Goal: Transaction & Acquisition: Purchase product/service

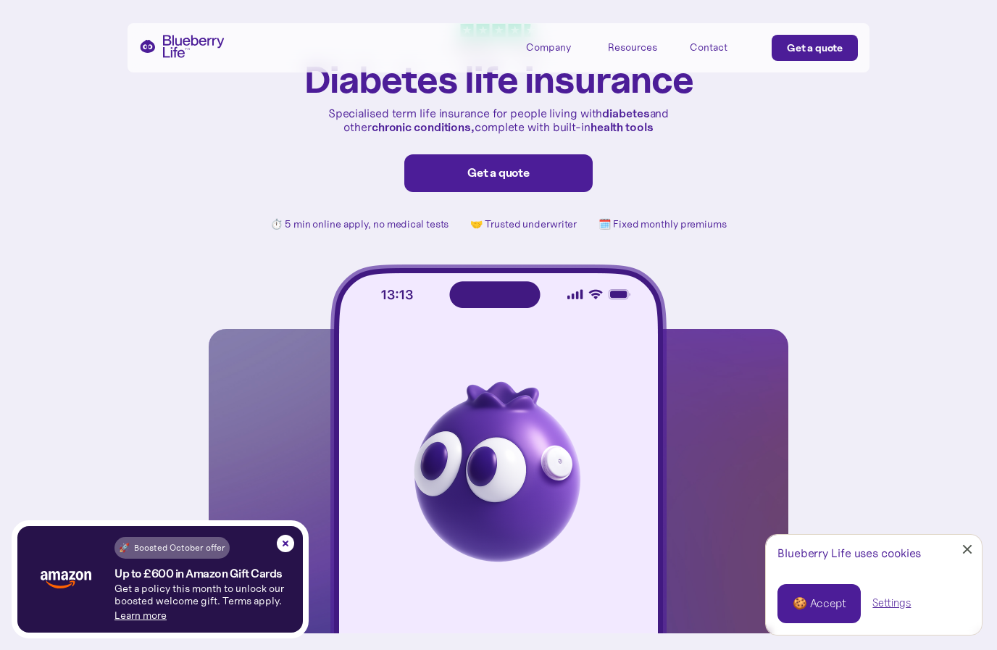
scroll to position [82, 0]
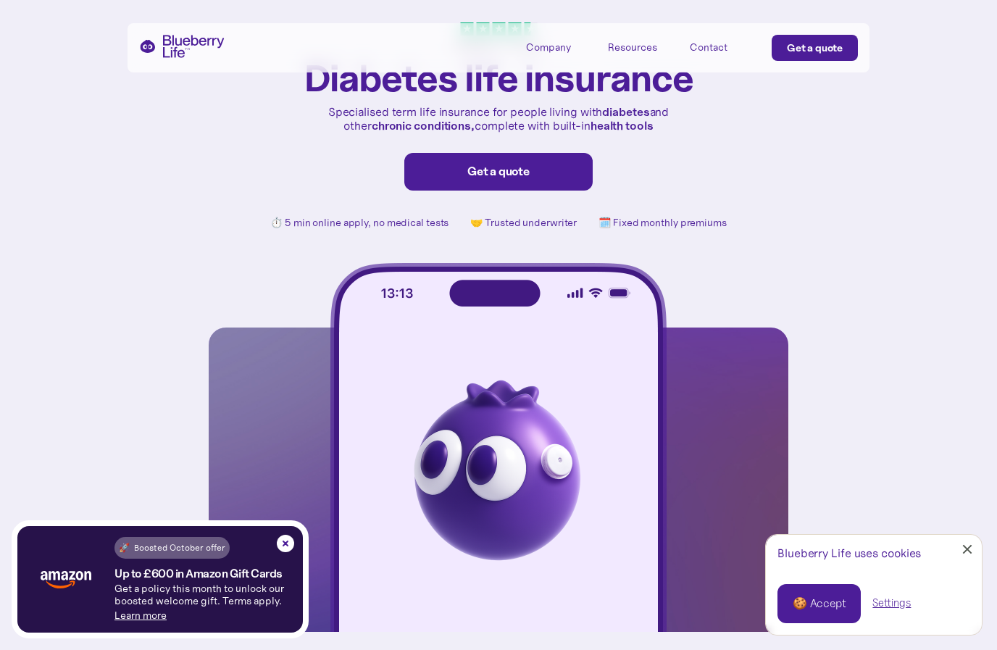
click at [824, 611] on div "🍪 Accept" at bounding box center [819, 604] width 53 height 16
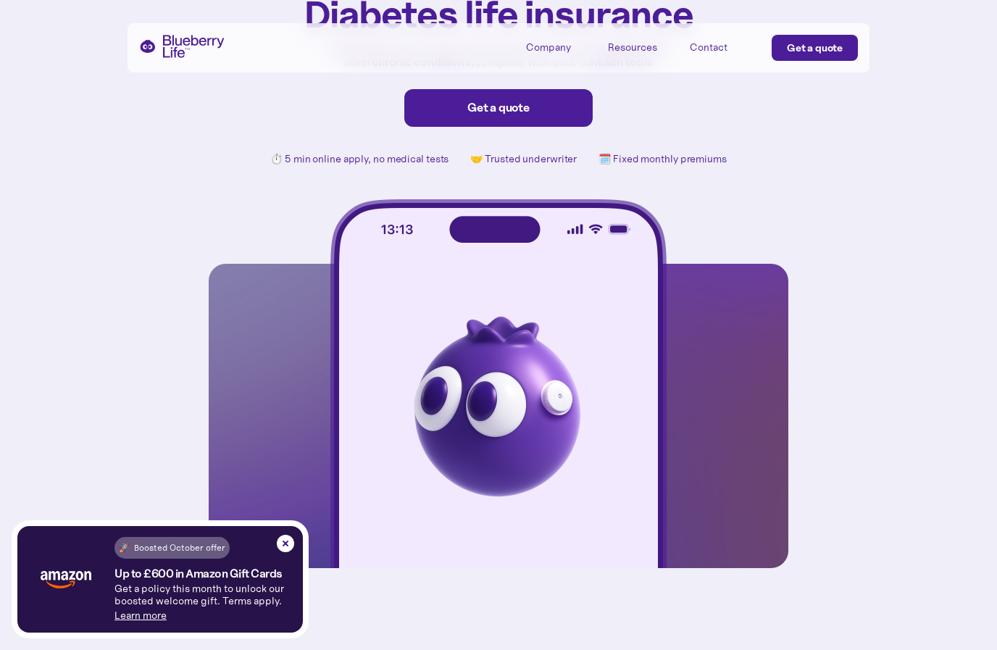
scroll to position [138, 0]
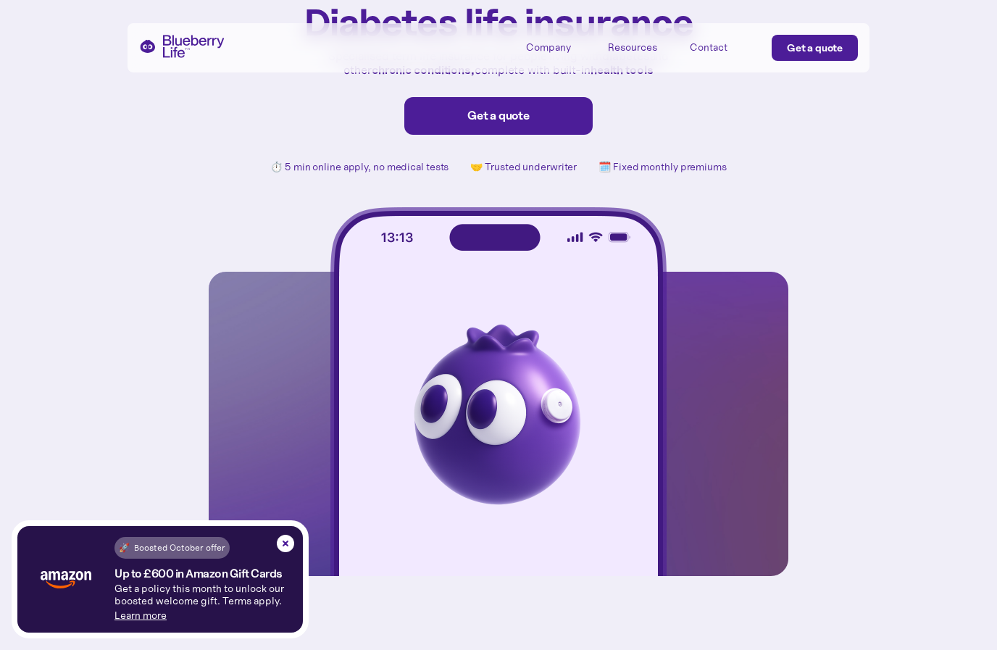
click at [135, 622] on link "Learn more" at bounding box center [140, 615] width 52 height 13
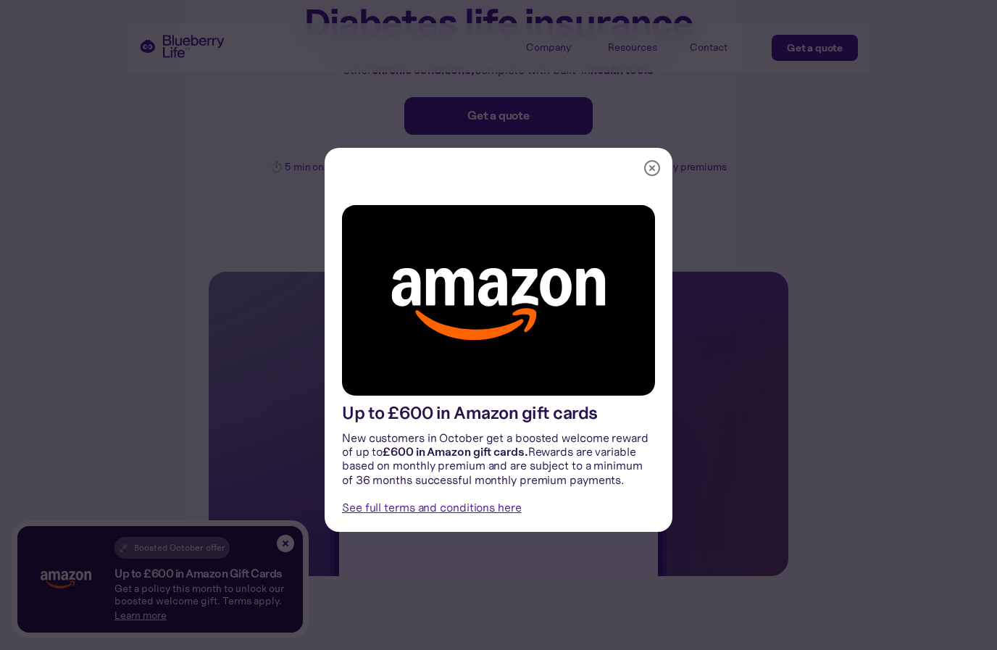
click at [657, 177] on img at bounding box center [651, 167] width 17 height 17
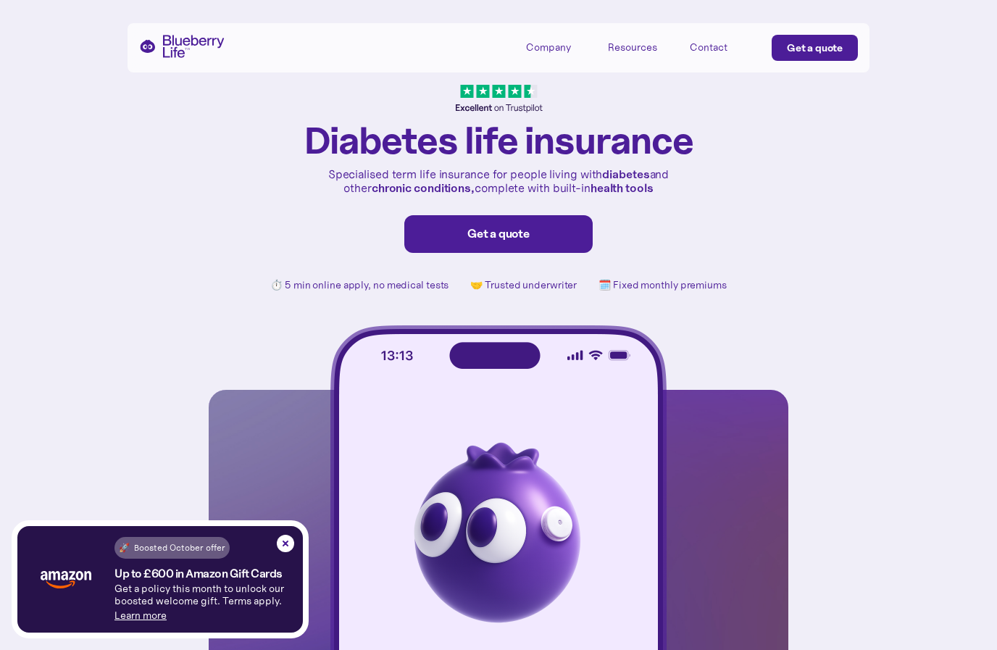
scroll to position [0, 0]
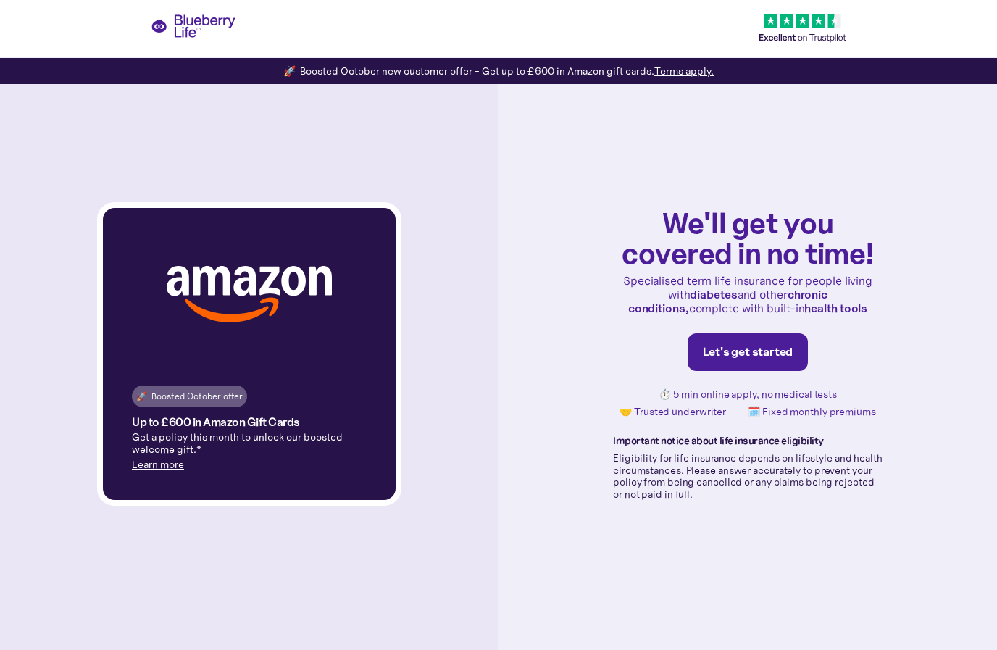
click at [992, 234] on div "We'll get you covered in no time! Specialised term life insurance for people li…" at bounding box center [747, 354] width 498 height 592
click at [780, 359] on div "Let's get started" at bounding box center [748, 352] width 91 height 14
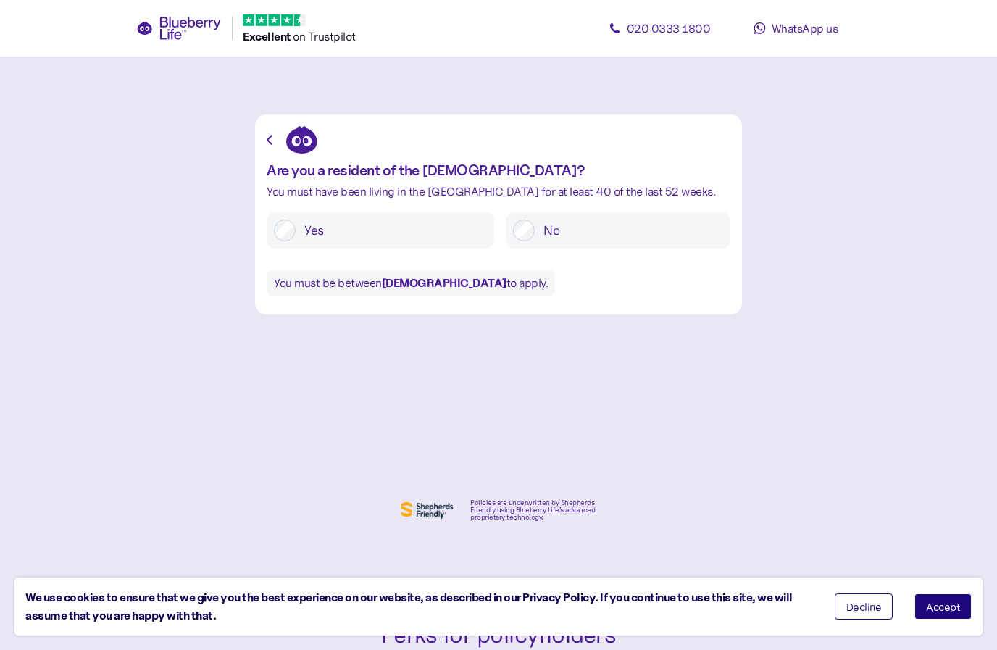
click at [953, 605] on span "Accept" at bounding box center [943, 606] width 34 height 10
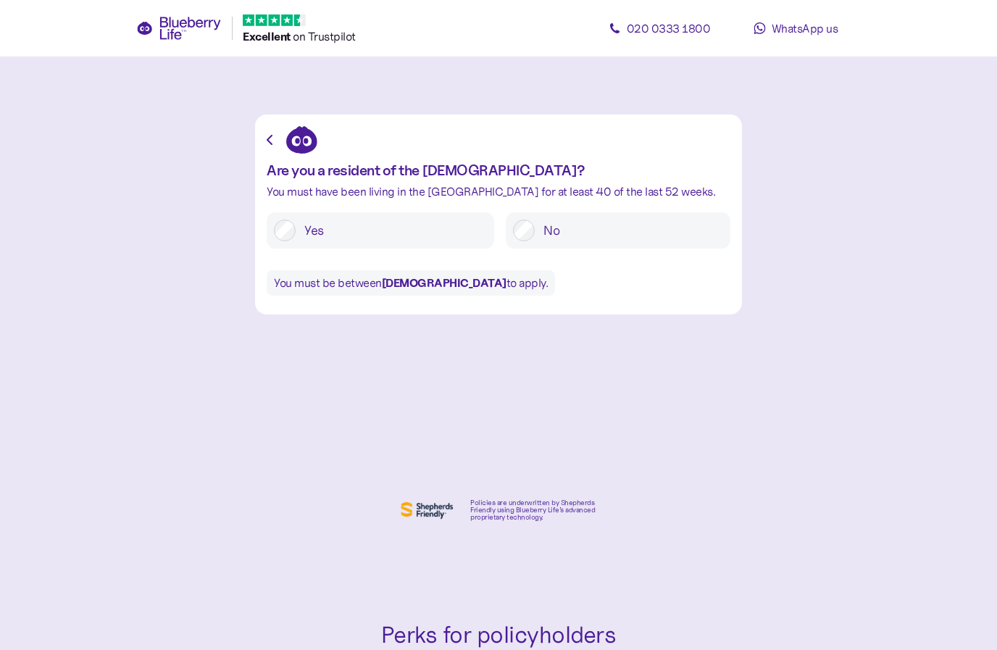
click at [304, 235] on label "Yes" at bounding box center [391, 231] width 191 height 22
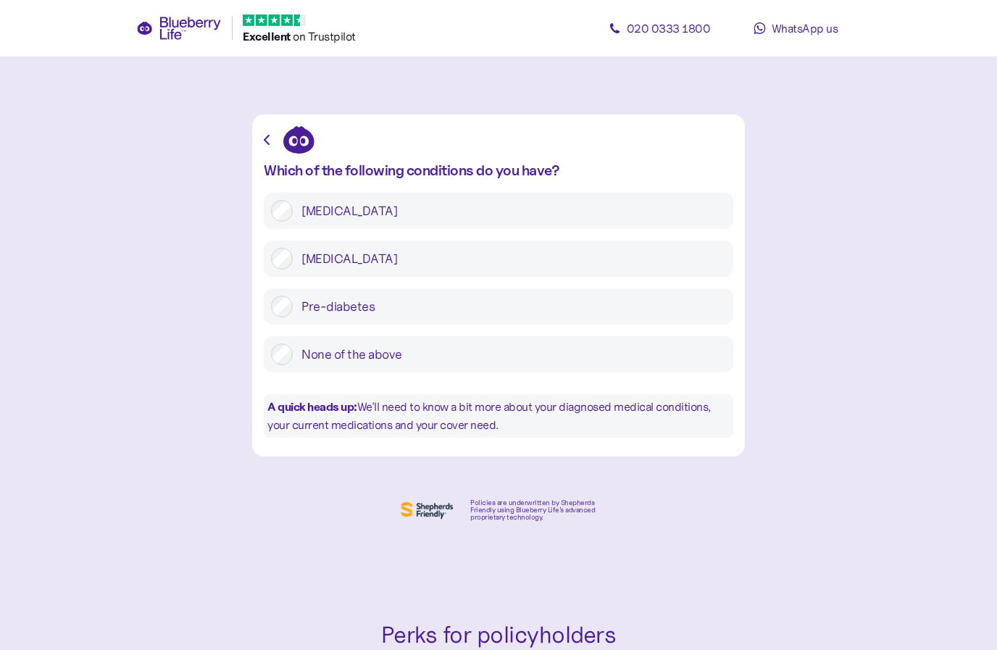
click at [382, 351] on label "None of the above" at bounding box center [509, 354] width 433 height 22
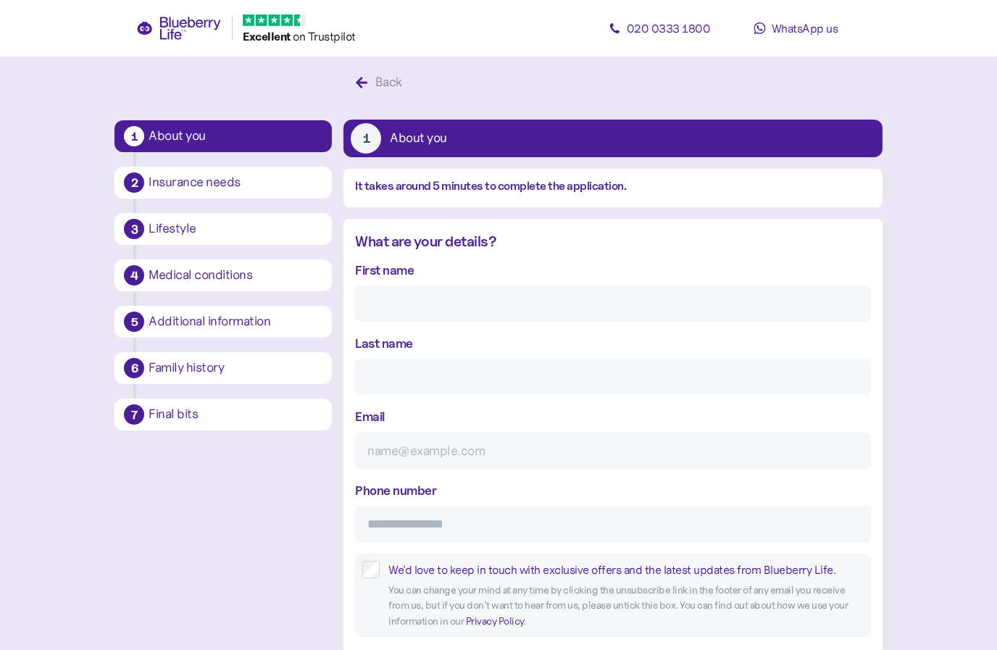
scroll to position [28, 0]
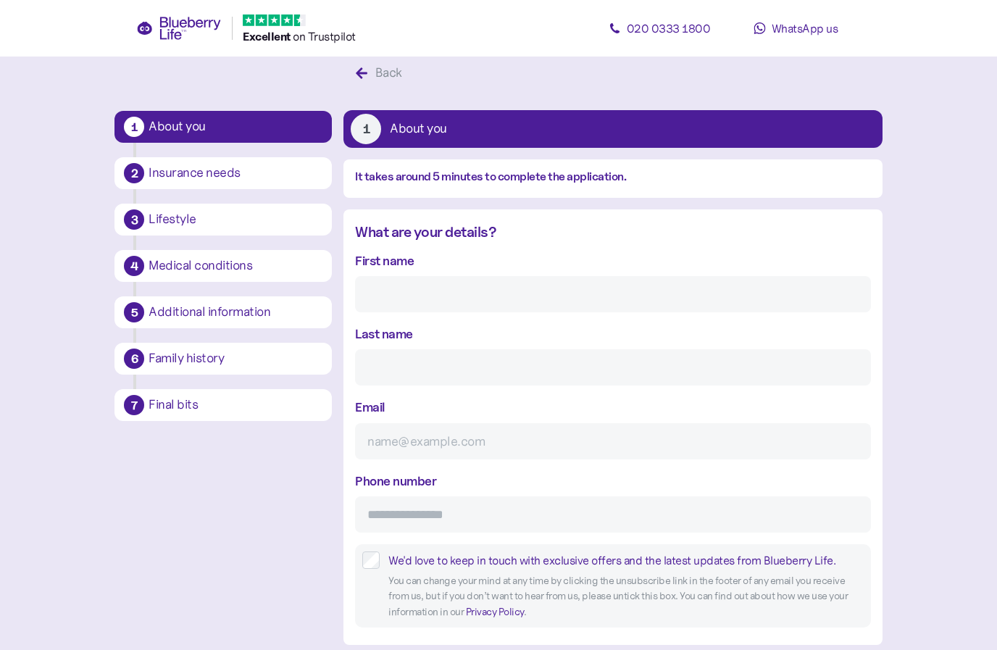
click at [606, 293] on input "First name" at bounding box center [612, 294] width 515 height 36
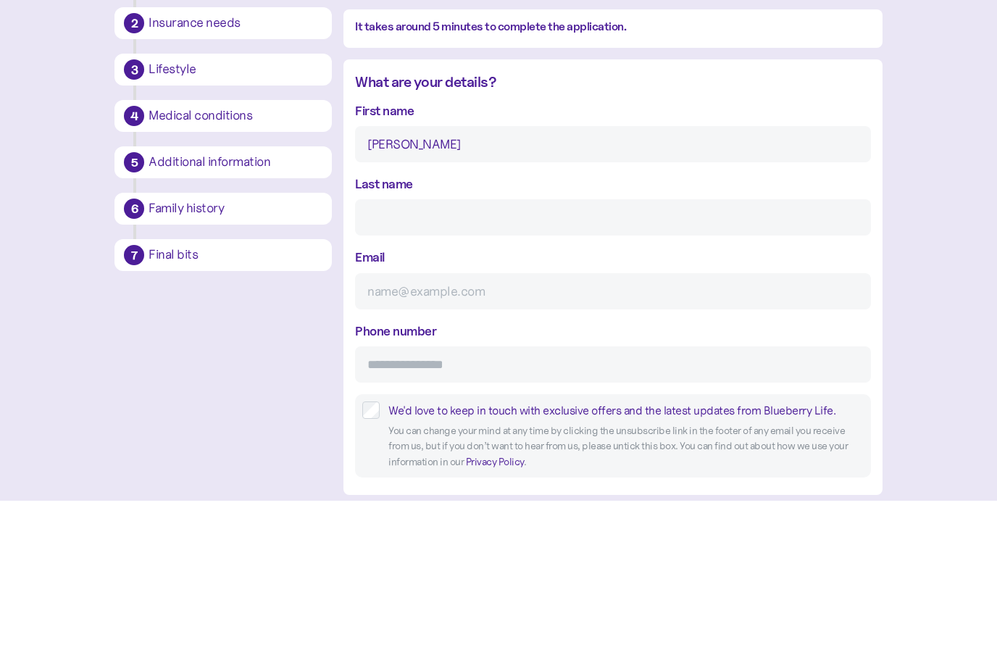
type input "[PERSON_NAME]"
click at [583, 349] on input "Last name" at bounding box center [612, 367] width 515 height 36
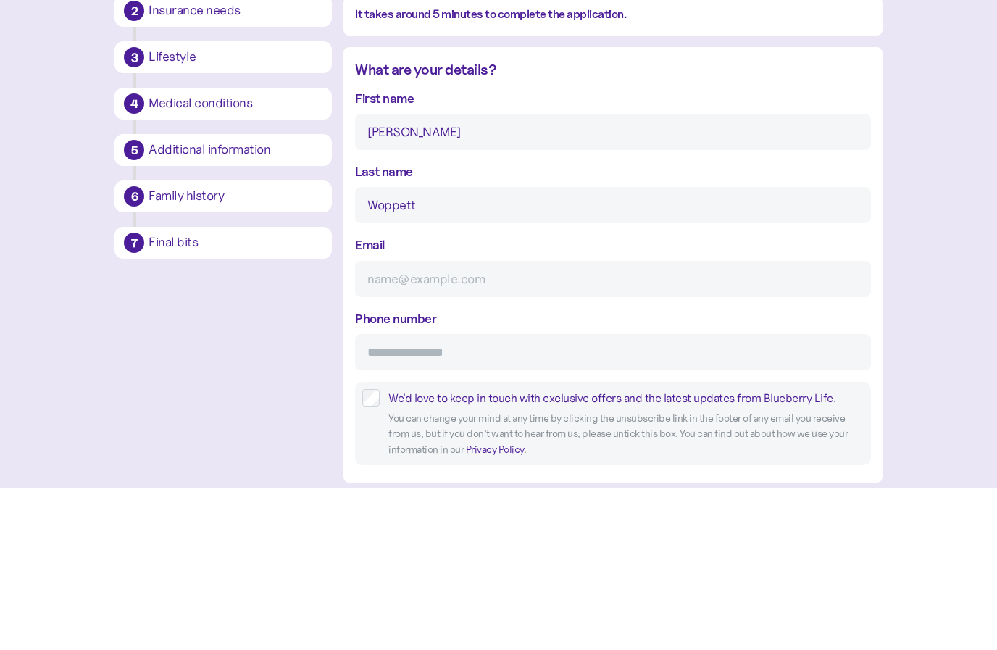
type input "Woppett"
click at [581, 423] on input "Email" at bounding box center [612, 441] width 515 height 36
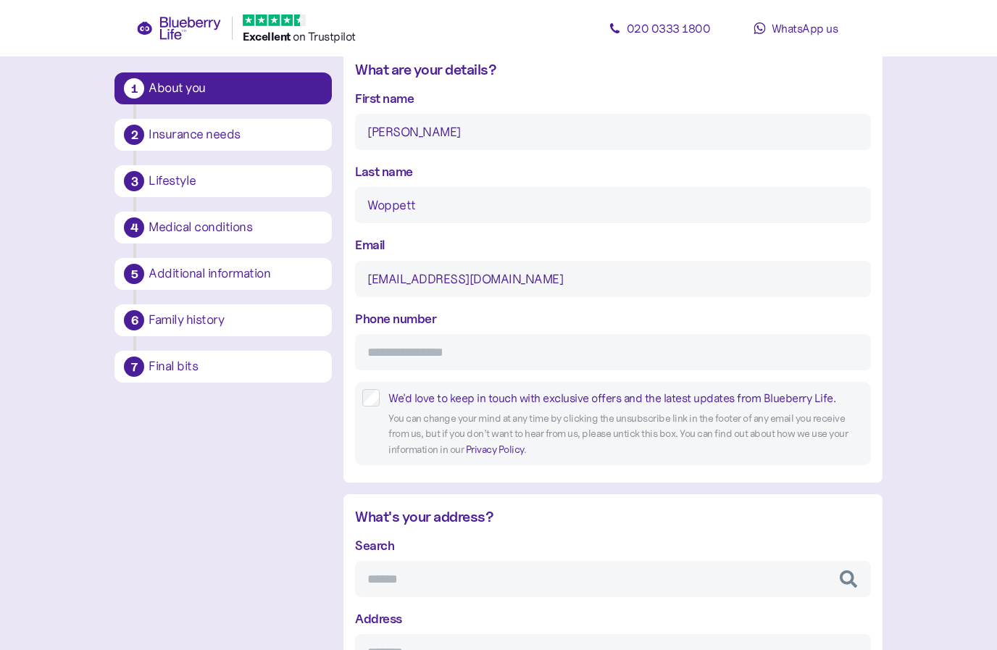
type input "[EMAIL_ADDRESS][DOMAIN_NAME]"
click at [595, 360] on input "Phone number" at bounding box center [612, 352] width 515 height 36
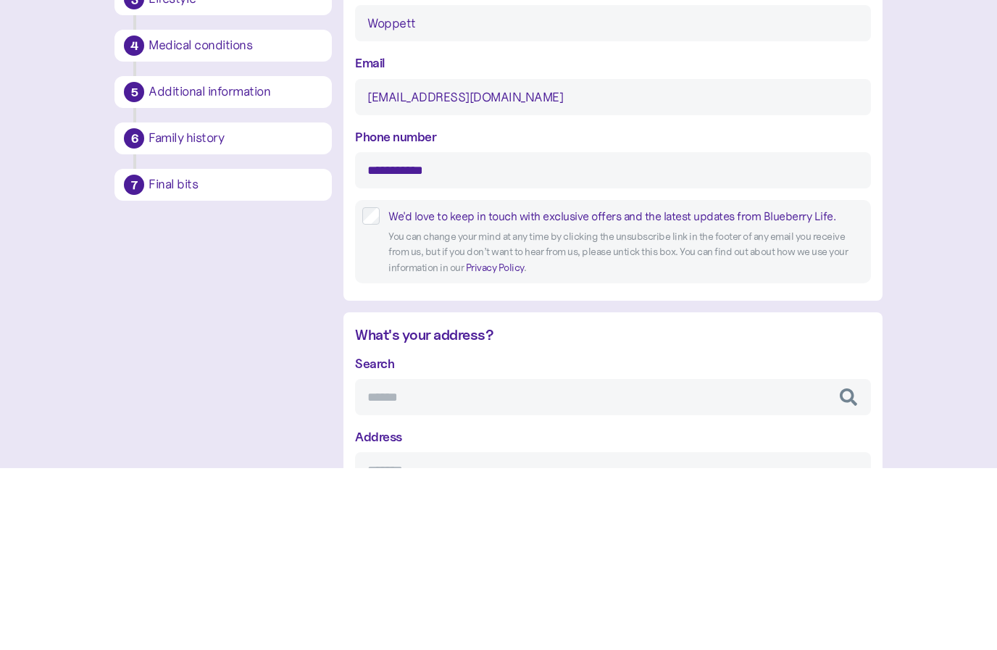
type input "**********"
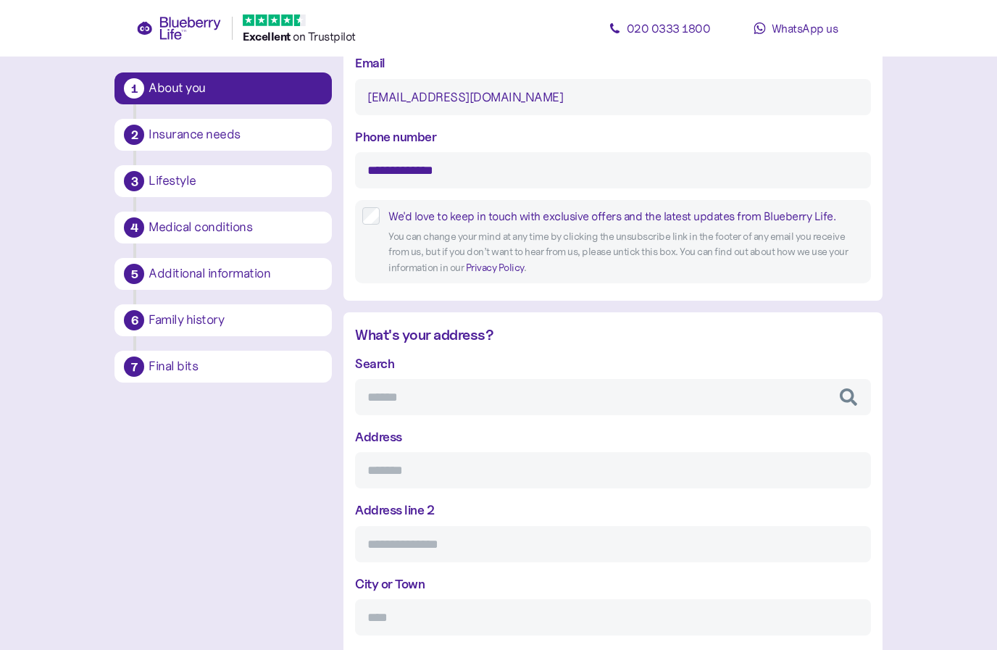
click at [682, 398] on input "Search" at bounding box center [612, 397] width 515 height 36
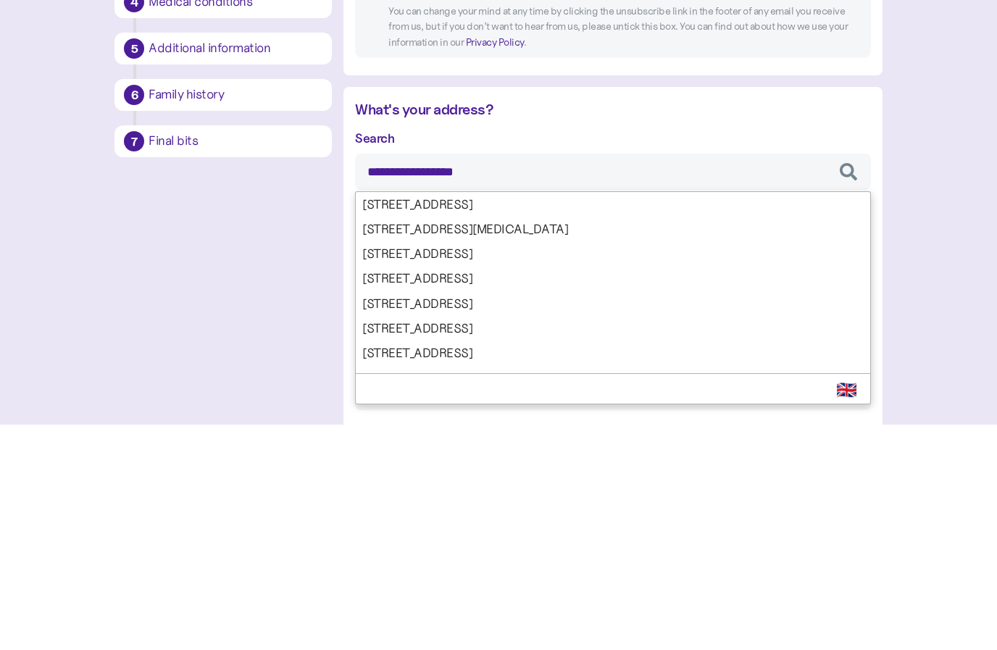
type input "**********"
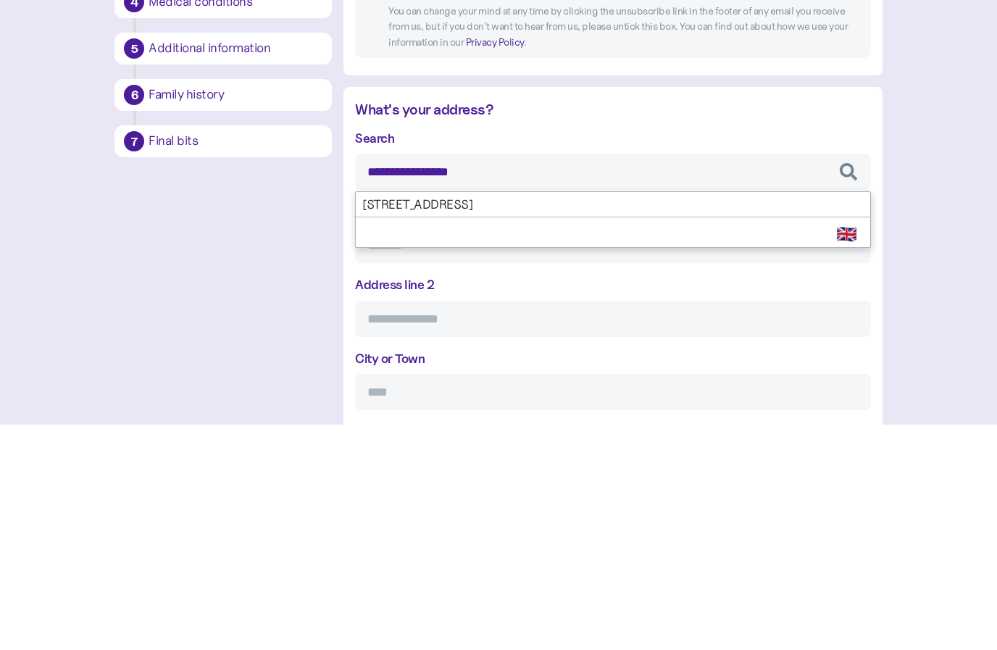
click at [645, 354] on div "**********" at bounding box center [612, 568] width 515 height 429
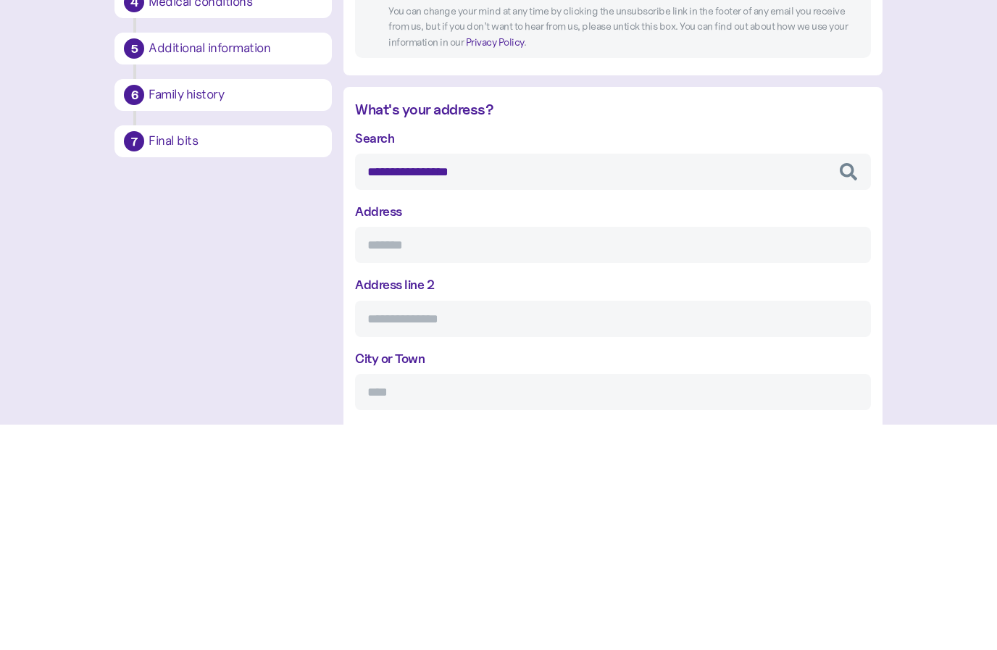
type input "**********"
type input "*******"
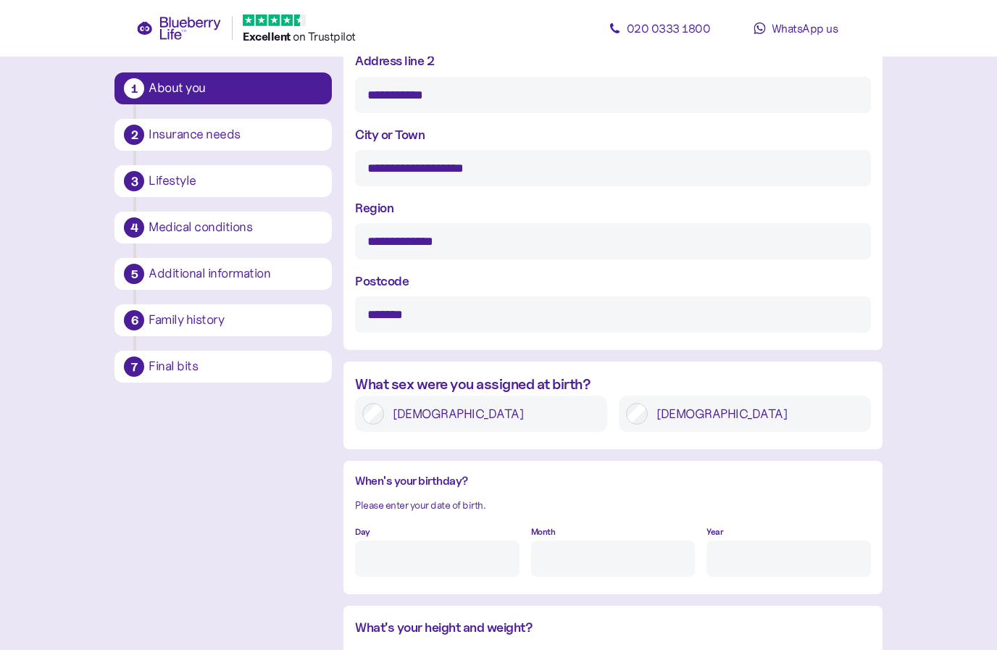
scroll to position [826, 0]
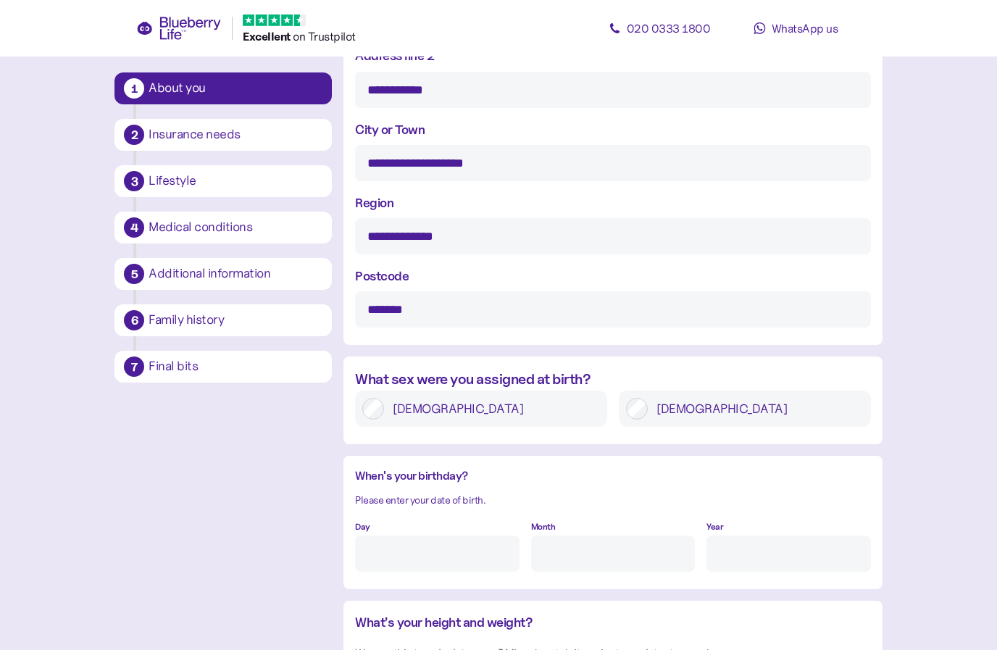
type input "**********"
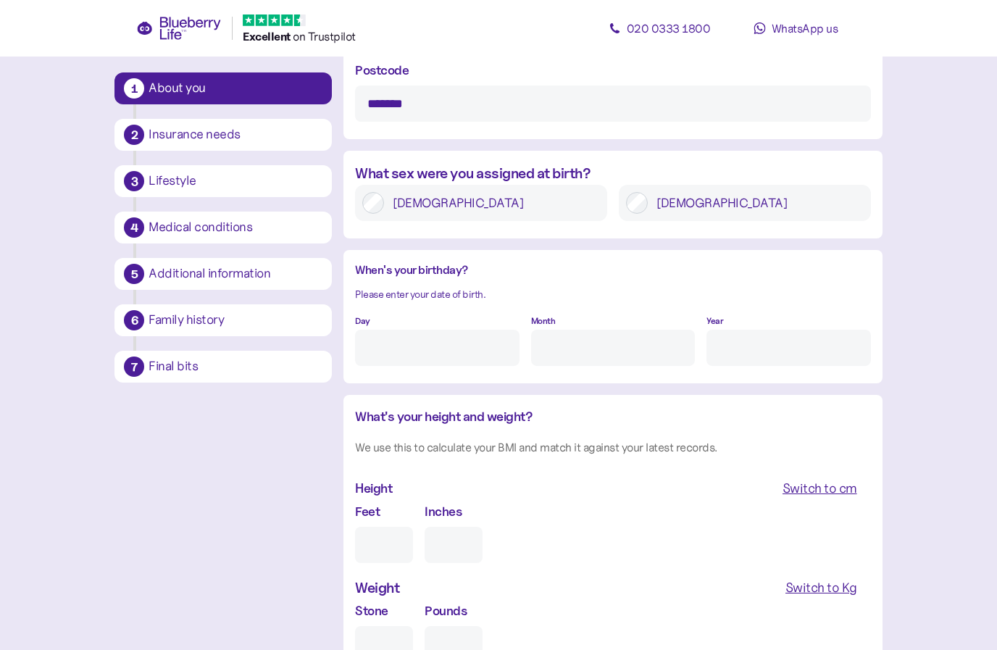
click at [469, 363] on input "Day" at bounding box center [437, 348] width 164 height 36
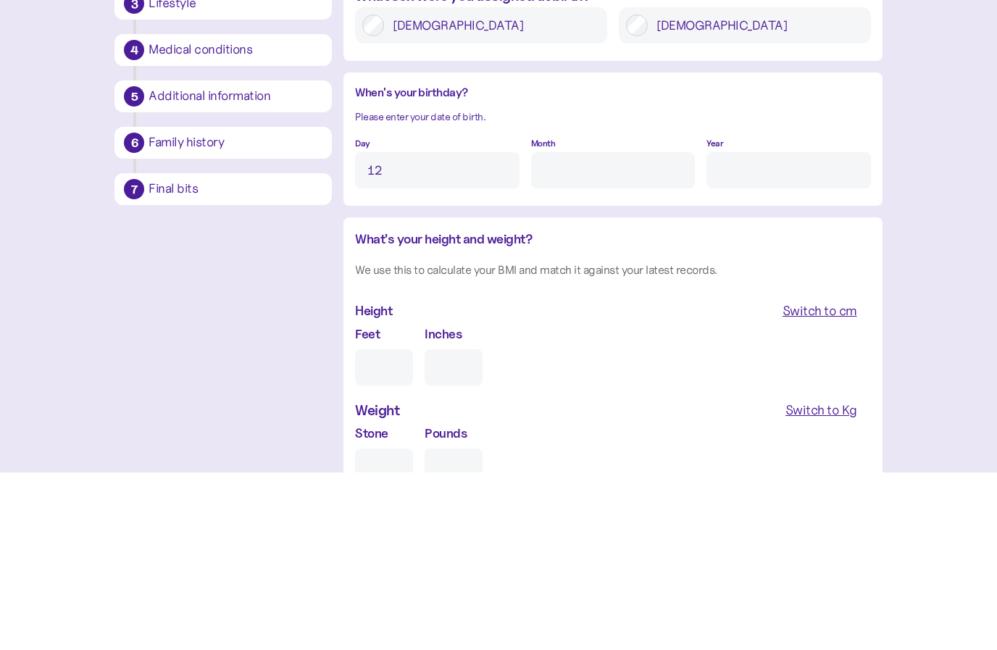
type input "12"
click at [636, 330] on input "Month" at bounding box center [613, 348] width 164 height 36
click at [774, 330] on input "Year" at bounding box center [788, 348] width 164 height 36
type input "8"
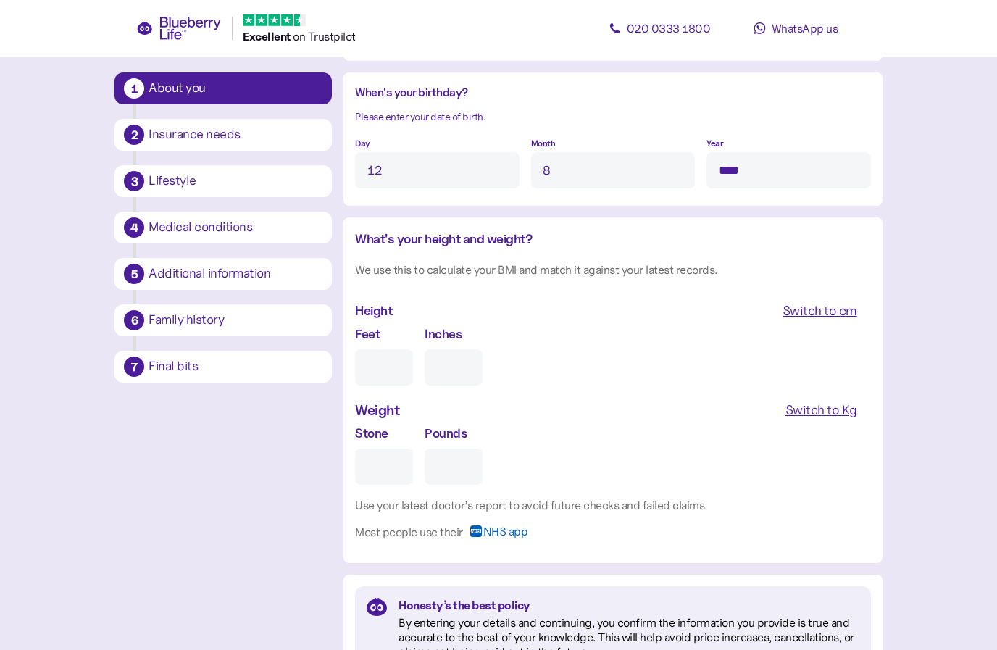
type input "****"
click at [391, 367] on input "Feet" at bounding box center [384, 367] width 58 height 36
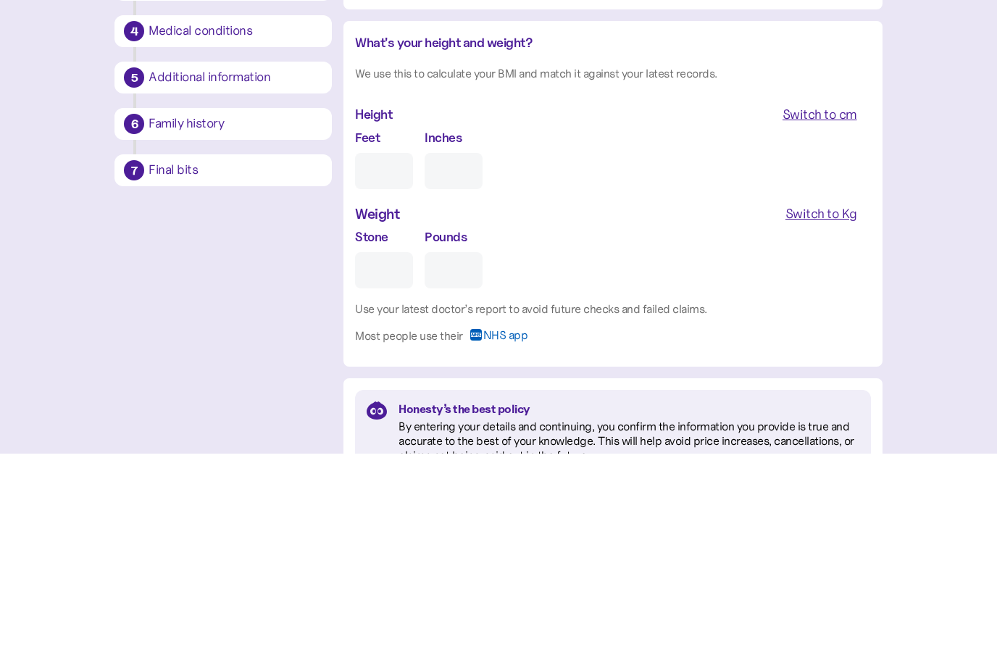
type input "5"
type input "0"
type input "5"
click at [455, 349] on input "0" at bounding box center [454, 367] width 58 height 36
type input "2"
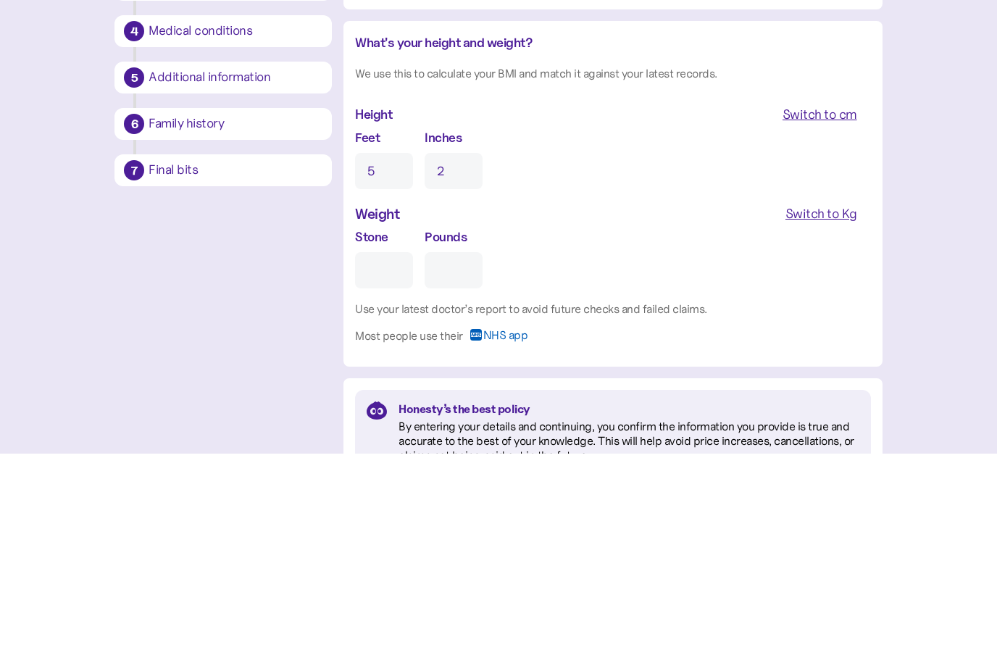
click at [388, 448] on input "Stone" at bounding box center [384, 466] width 58 height 36
type input "1"
type input "0"
type input "10"
click at [454, 448] on input "0" at bounding box center [454, 466] width 58 height 36
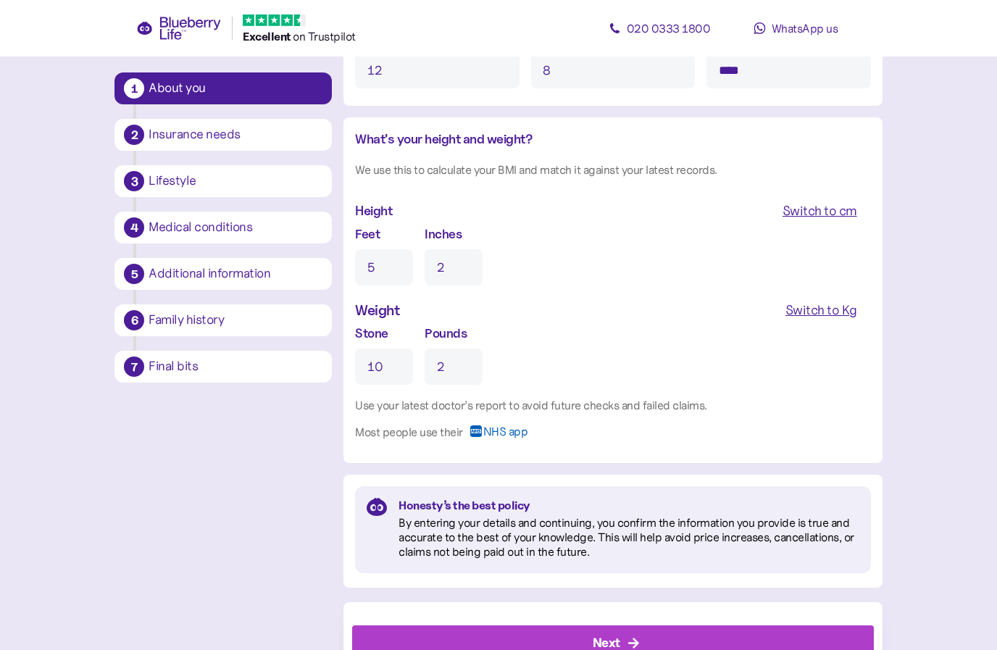
scroll to position [1308, 0]
type input "2"
click at [634, 629] on div "Next" at bounding box center [616, 644] width 488 height 35
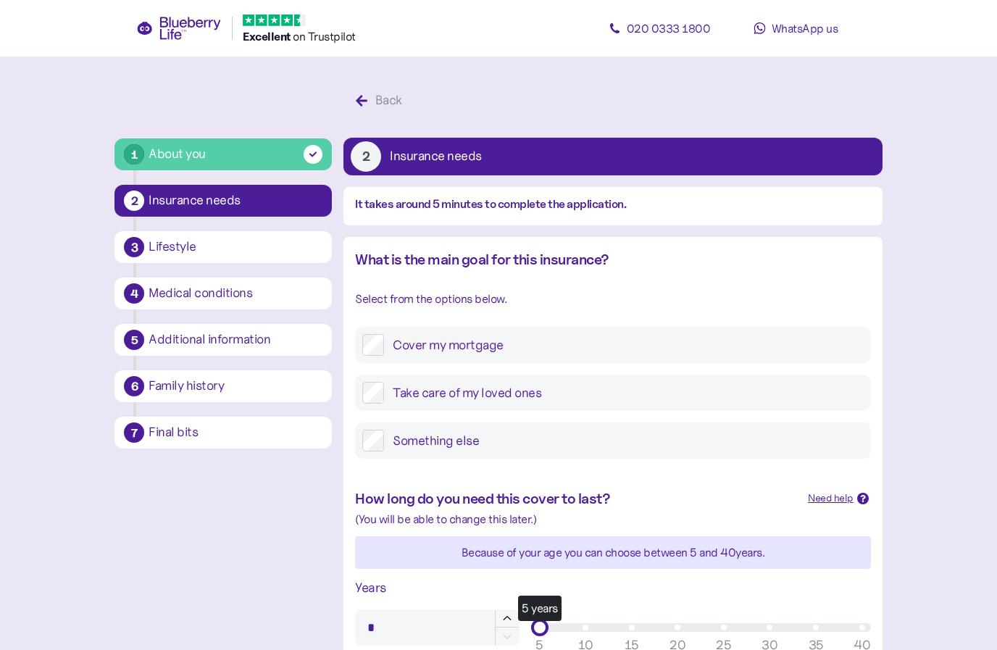
click at [388, 394] on label "Take care of my loved ones" at bounding box center [623, 393] width 479 height 22
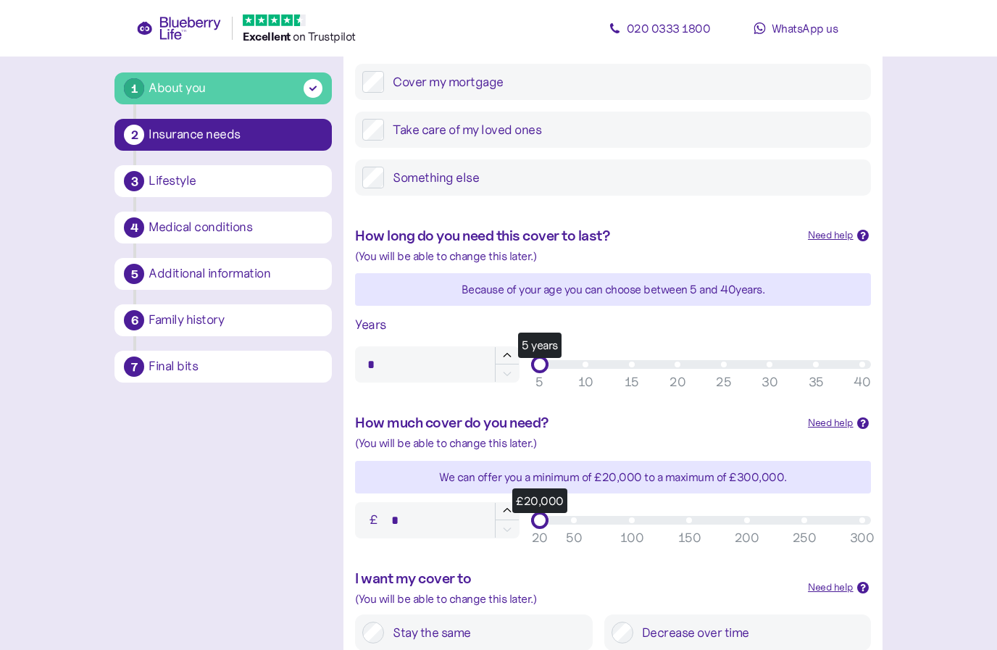
scroll to position [286, 0]
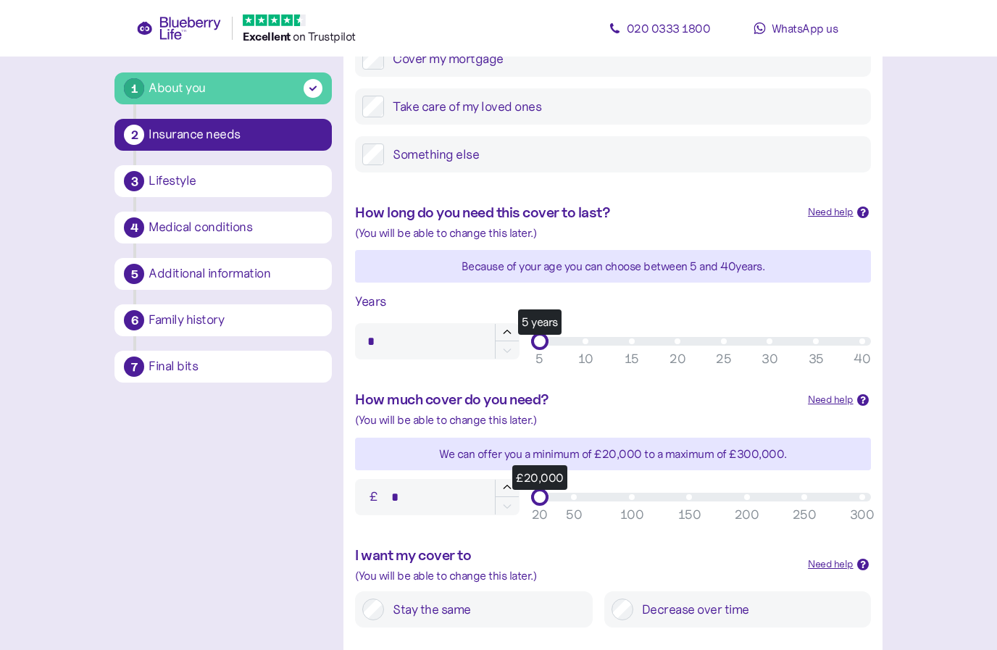
type input "**"
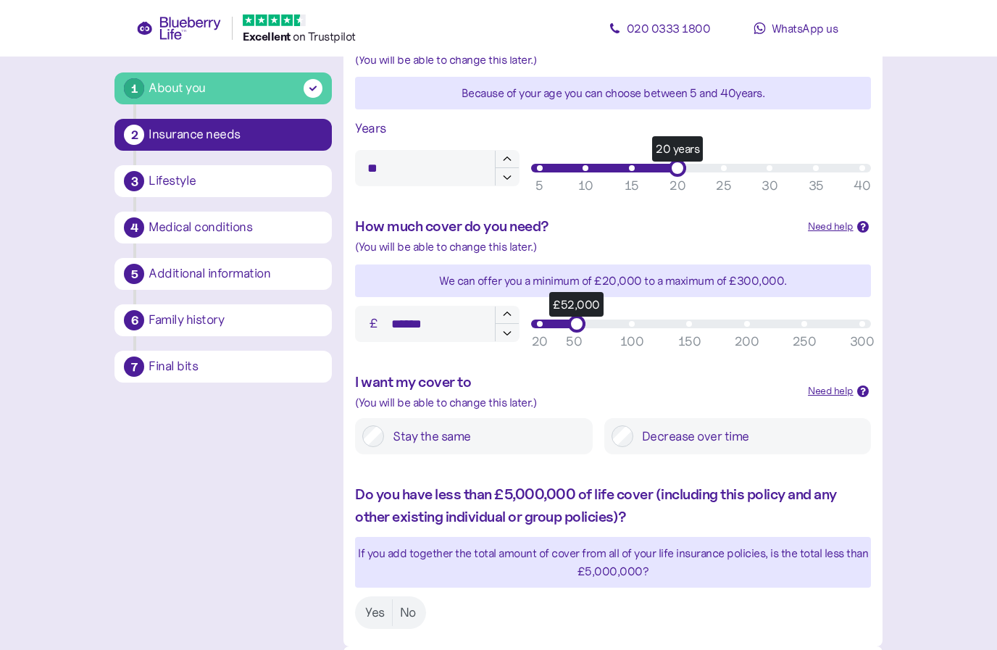
scroll to position [459, 0]
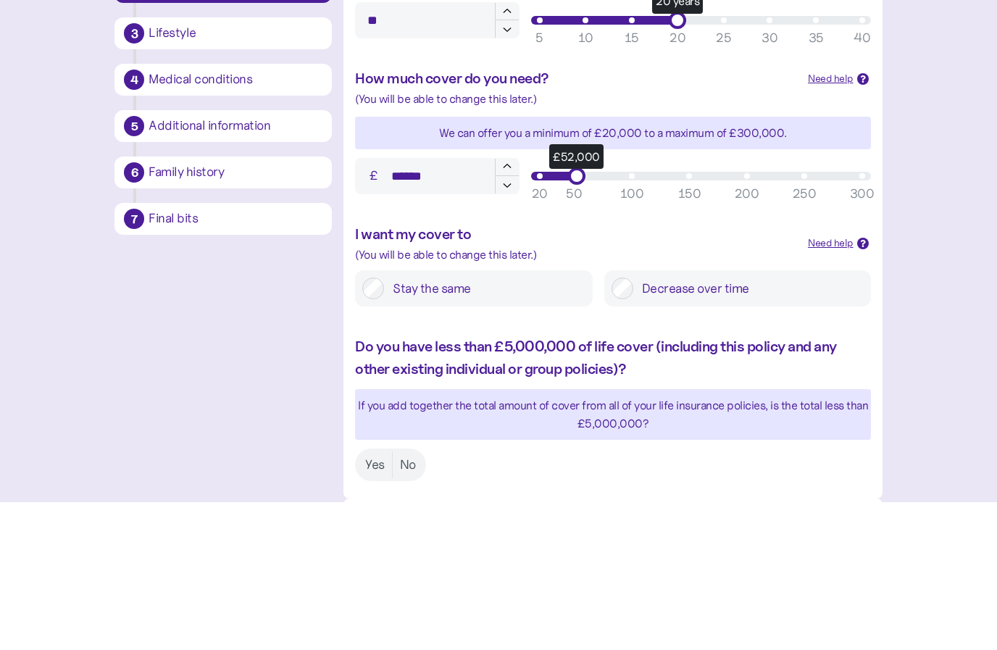
click at [512, 325] on button "button" at bounding box center [507, 333] width 25 height 17
type input "******"
click at [512, 325] on button "button" at bounding box center [507, 333] width 25 height 17
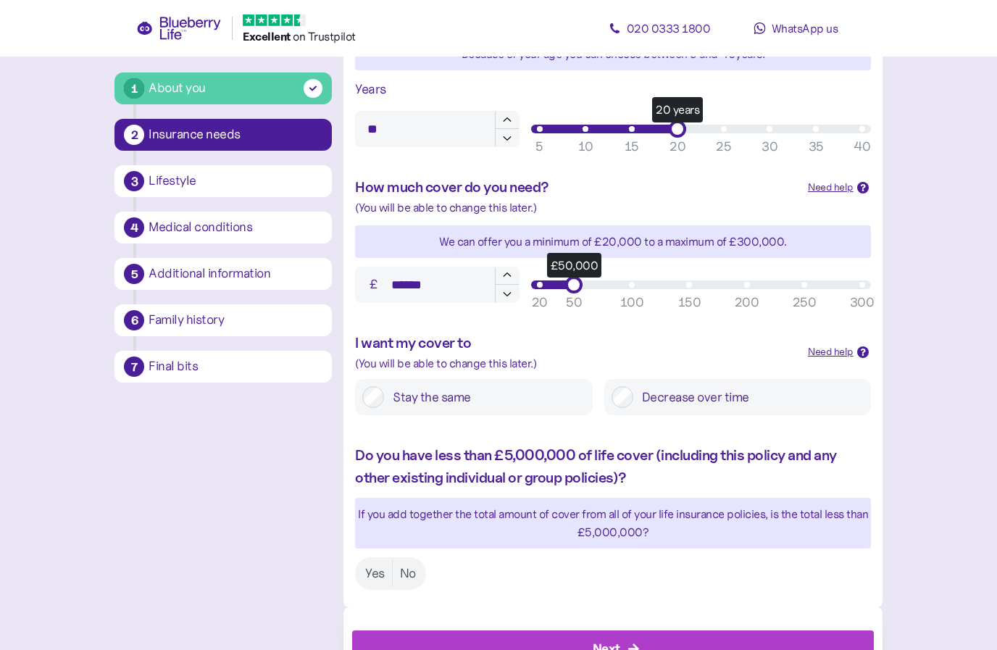
scroll to position [498, 0]
click at [374, 569] on label "Yes" at bounding box center [375, 574] width 34 height 27
click at [616, 640] on div "Next" at bounding box center [607, 650] width 28 height 20
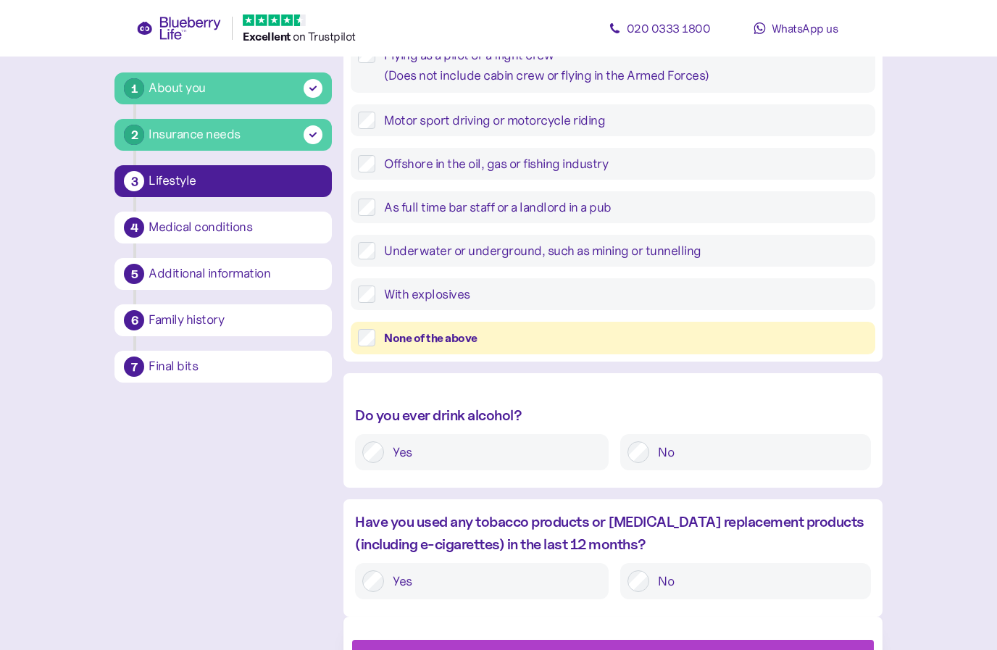
scroll to position [383, 0]
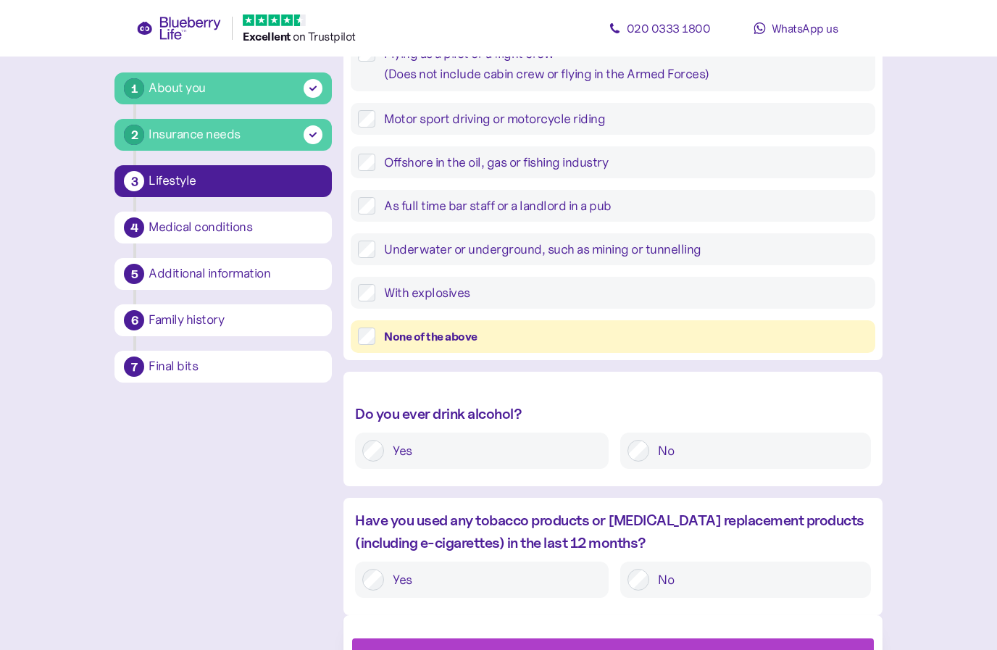
click at [436, 327] on div "None of the above" at bounding box center [625, 336] width 483 height 18
click at [650, 451] on label "No" at bounding box center [756, 451] width 214 height 22
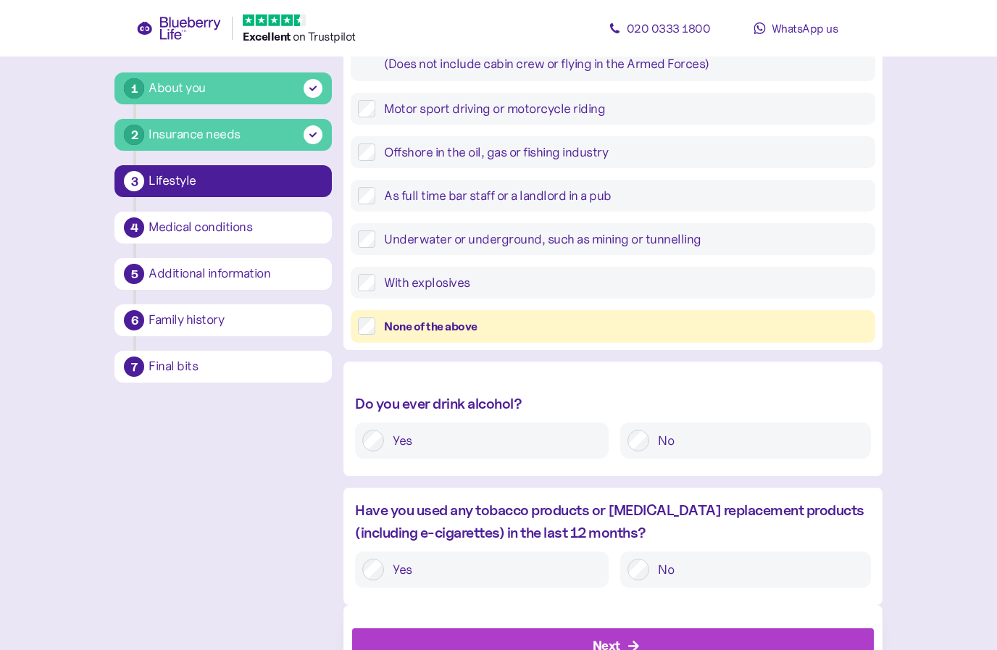
scroll to position [392, 0]
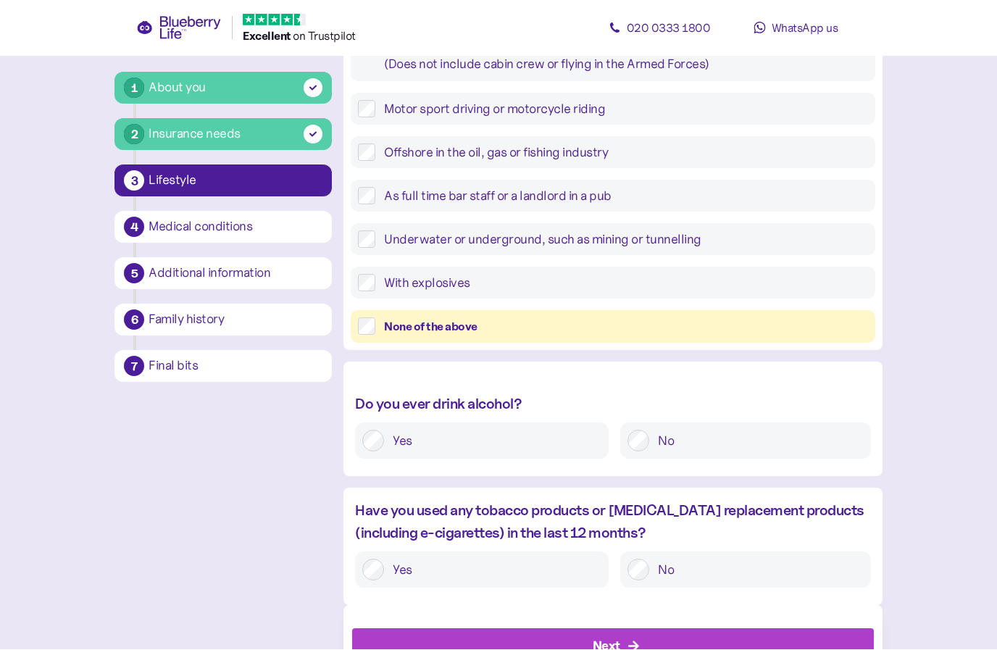
click at [625, 649] on div "Next" at bounding box center [616, 647] width 488 height 35
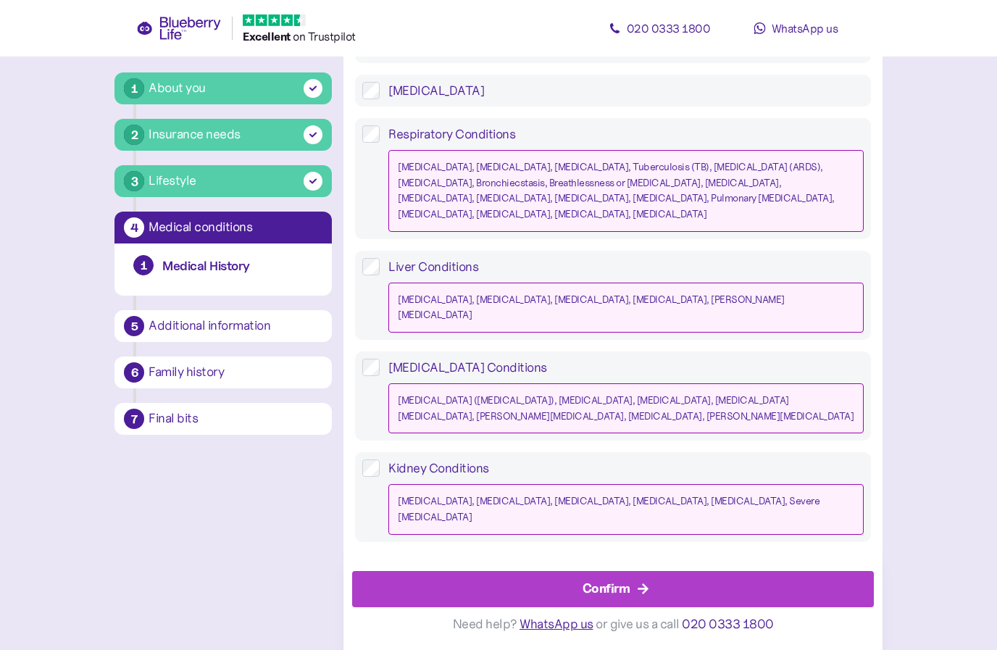
scroll to position [1250, 0]
click at [622, 598] on div "Confirm" at bounding box center [607, 589] width 48 height 20
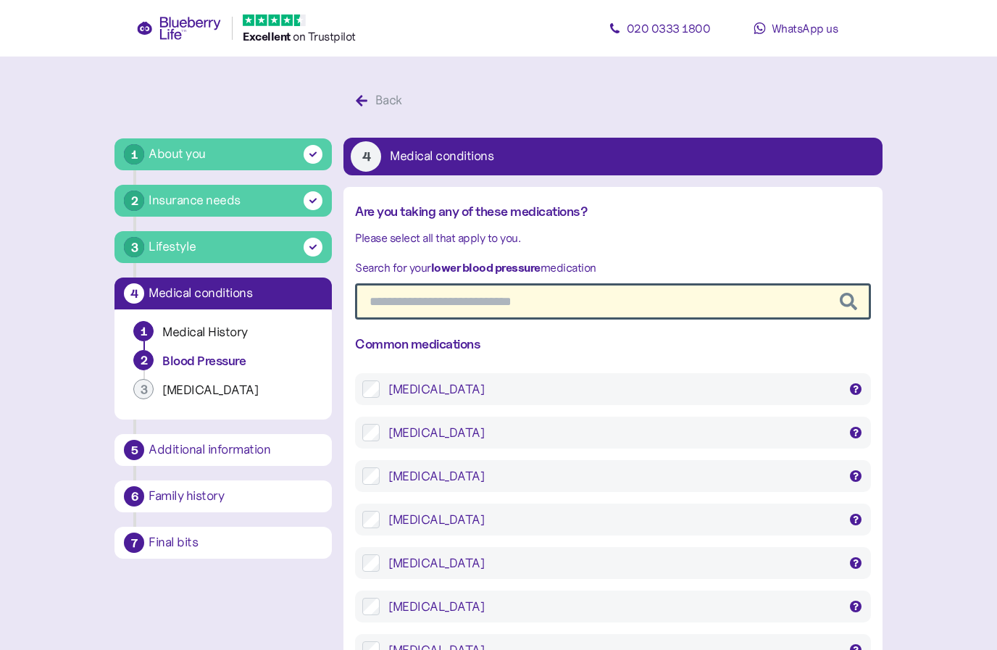
click at [384, 385] on label "[MEDICAL_DATA] [MEDICAL_DATA], [MEDICAL_DATA], Istin, [GEOGRAPHIC_DATA]" at bounding box center [621, 388] width 483 height 17
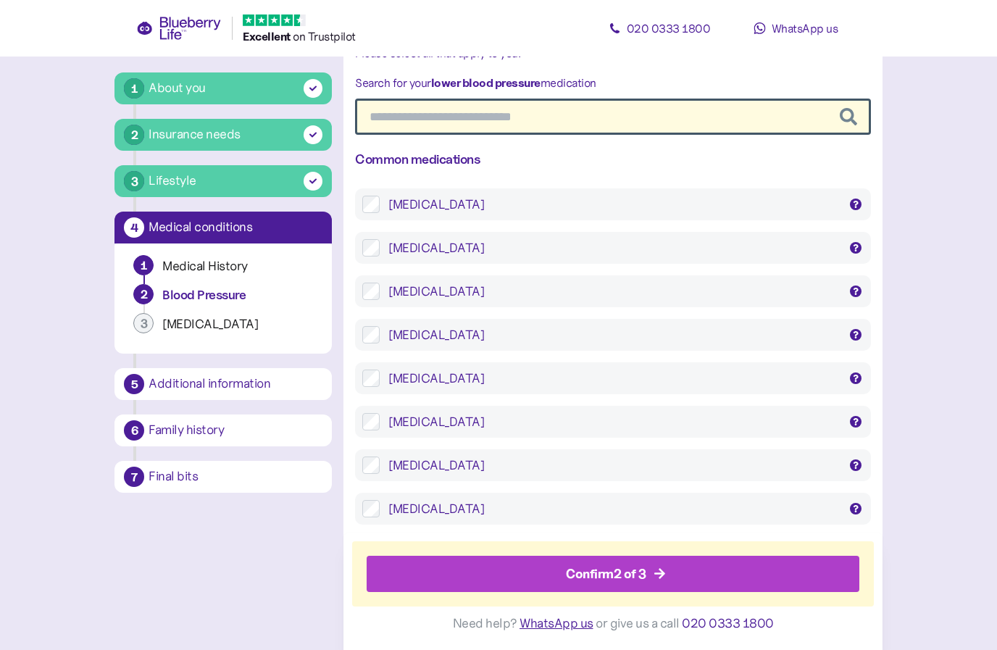
scroll to position [171, 0]
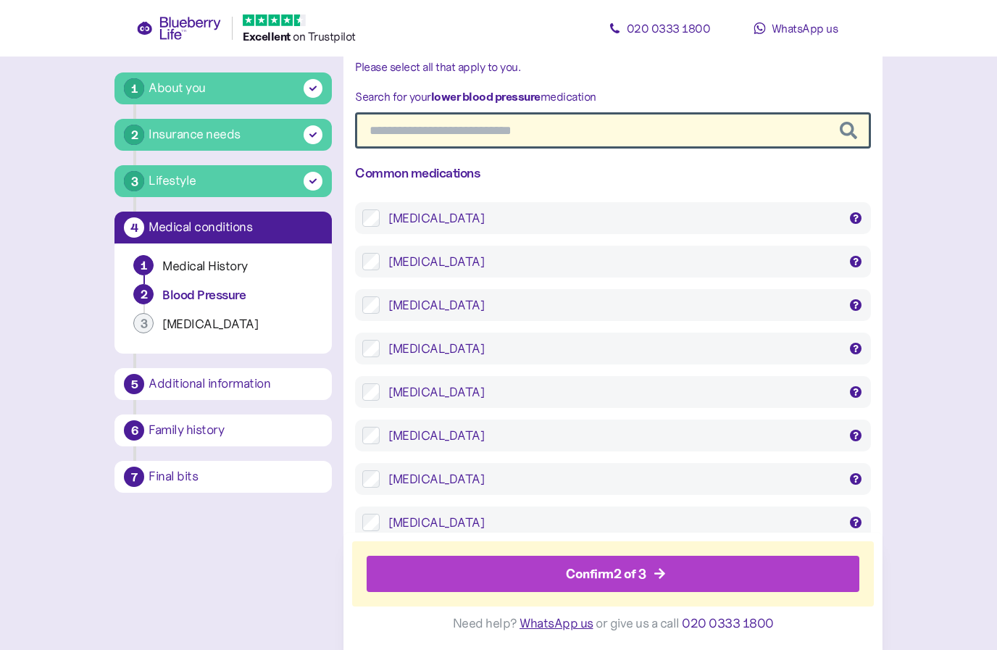
click at [380, 220] on label "[MEDICAL_DATA] [MEDICAL_DATA], [MEDICAL_DATA], Istin, [GEOGRAPHIC_DATA]" at bounding box center [621, 217] width 483 height 17
click at [650, 580] on div "Confirm 2 of 3" at bounding box center [615, 574] width 459 height 35
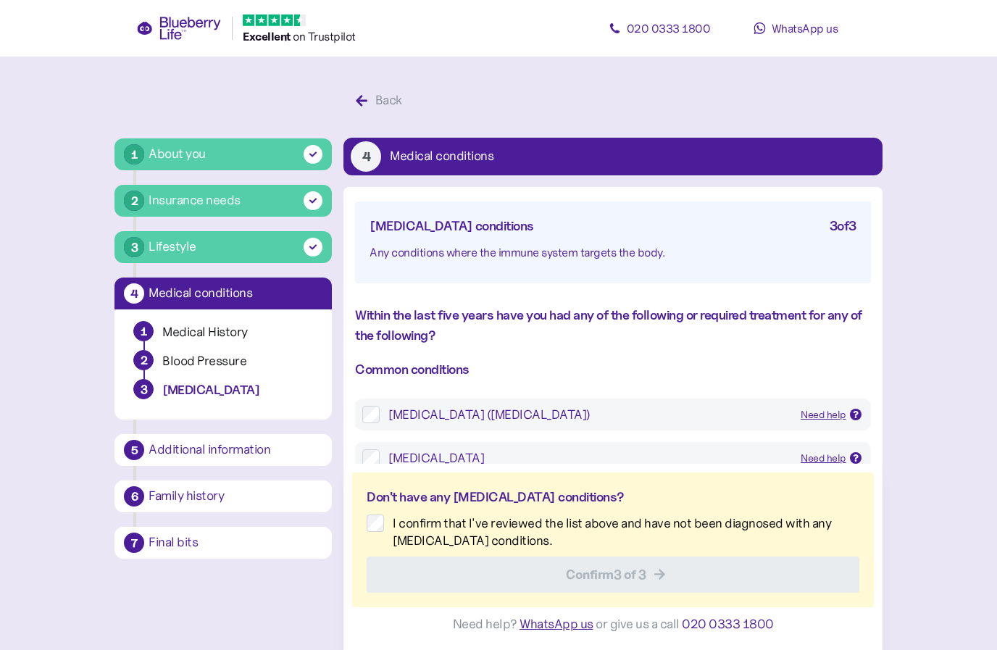
click at [382, 104] on div "Back" at bounding box center [388, 101] width 27 height 20
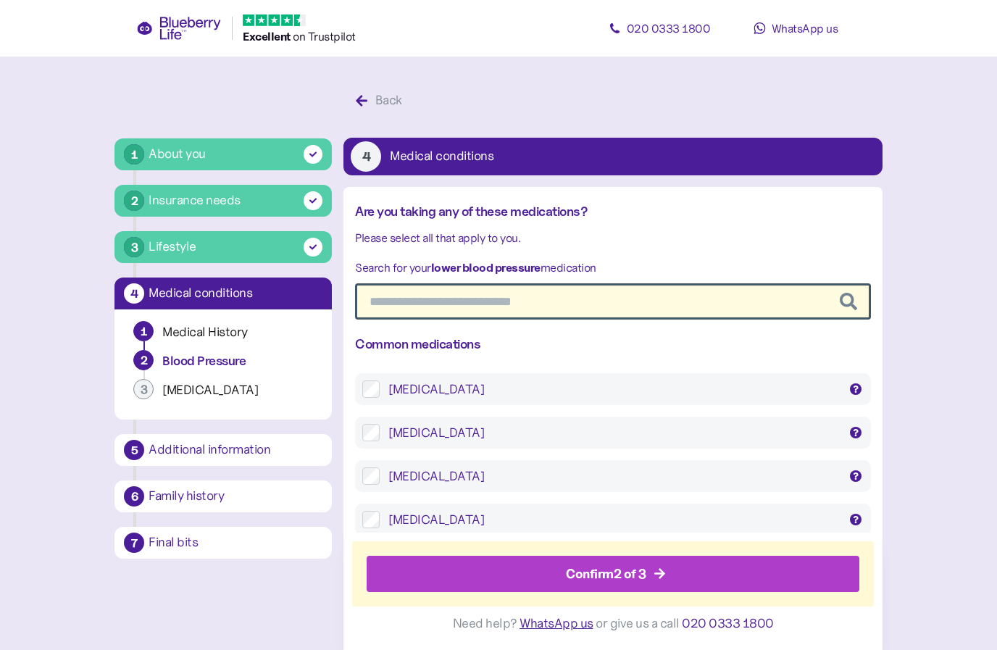
click at [383, 91] on span "Back" at bounding box center [388, 100] width 27 height 29
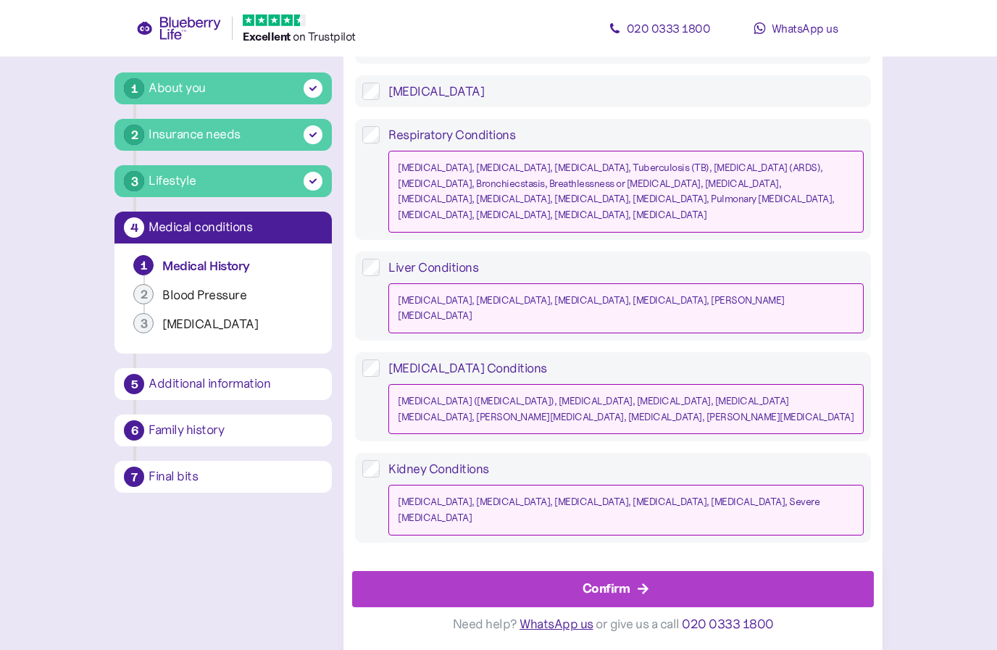
scroll to position [1249, 0]
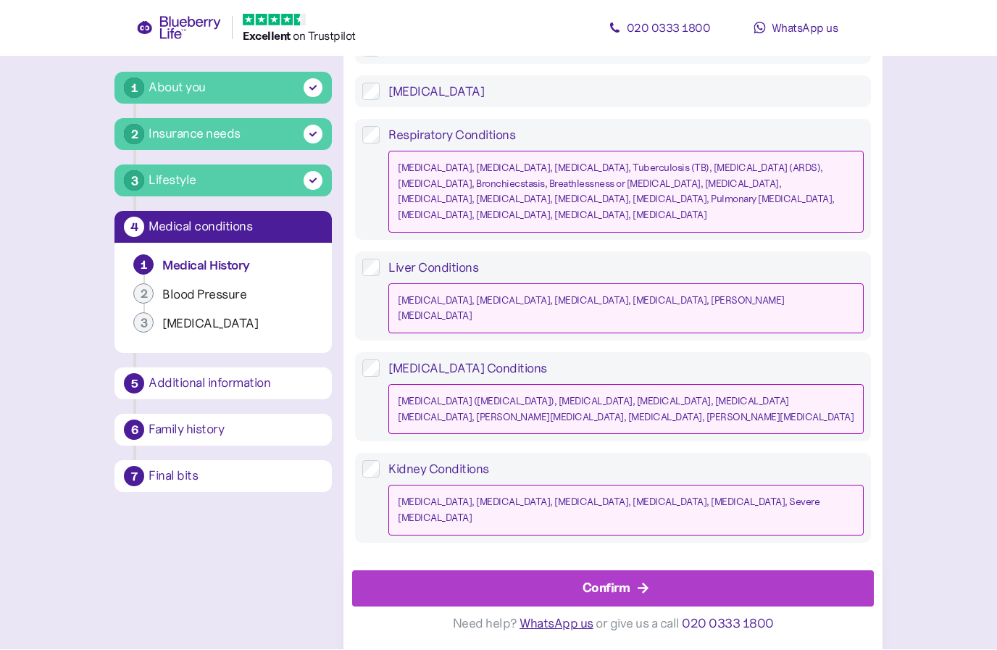
click at [641, 596] on icon "button" at bounding box center [643, 589] width 13 height 13
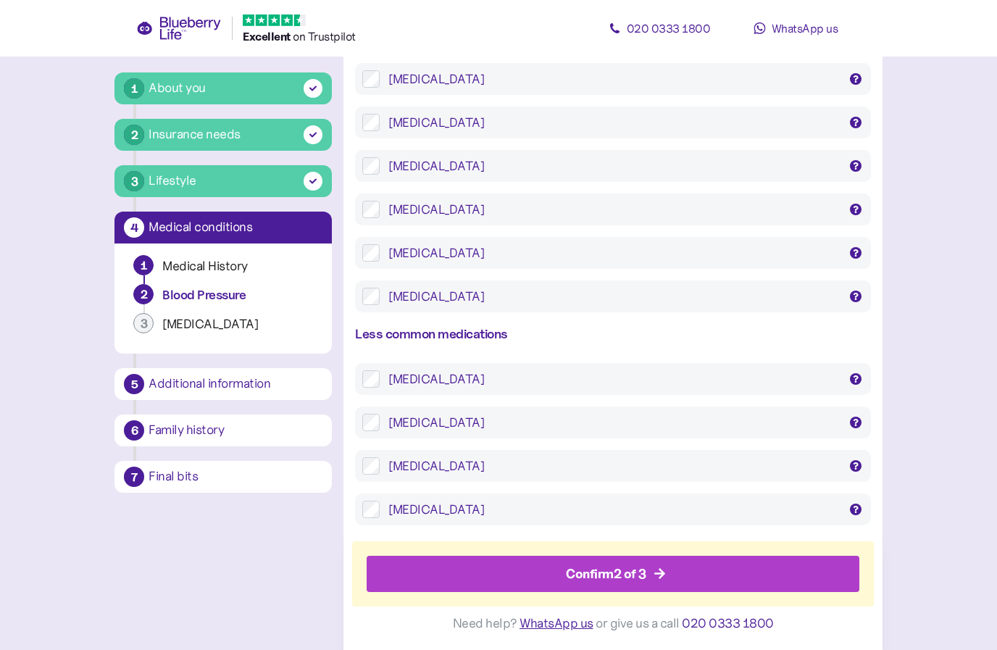
scroll to position [746, 0]
click at [662, 592] on div "Confirm 2 of 3" at bounding box center [615, 574] width 459 height 35
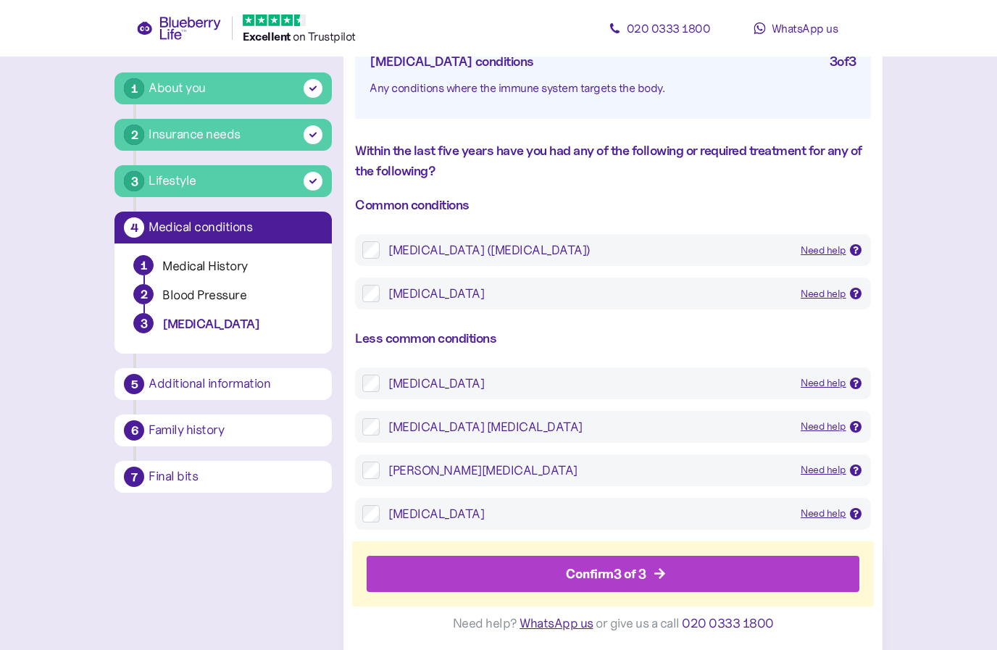
scroll to position [164, 0]
click at [660, 581] on icon "button" at bounding box center [660, 574] width 13 height 13
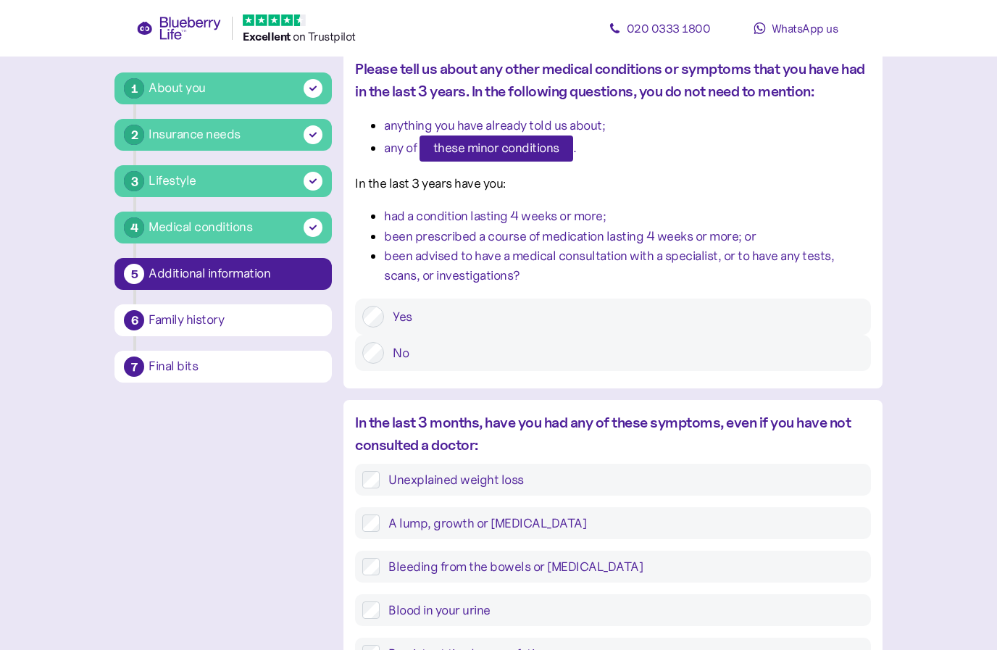
scroll to position [101, 0]
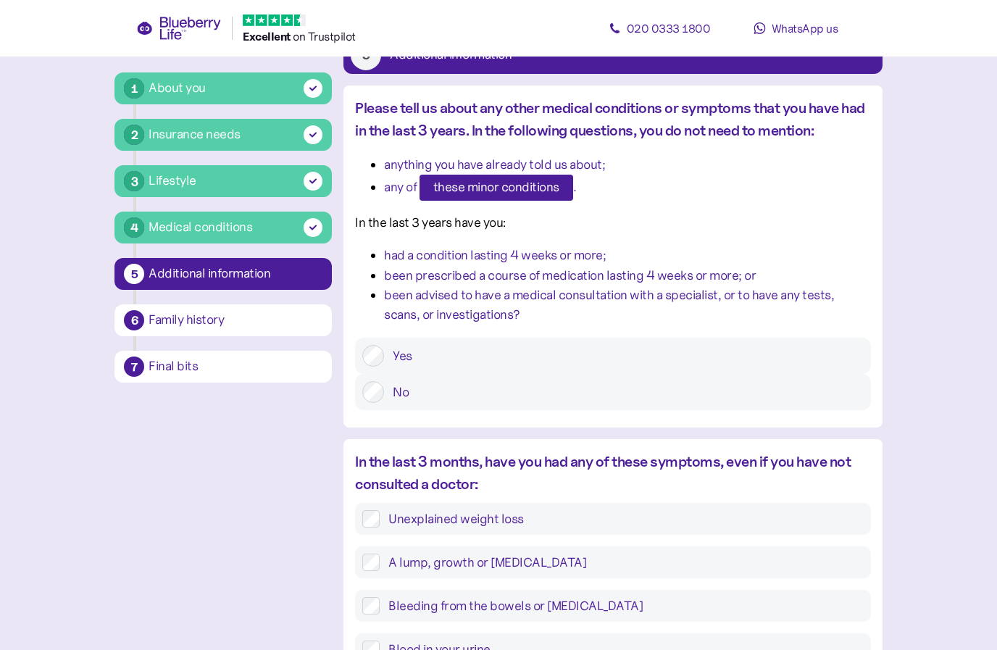
click at [511, 191] on span "these minor conditions" at bounding box center [496, 187] width 126 height 25
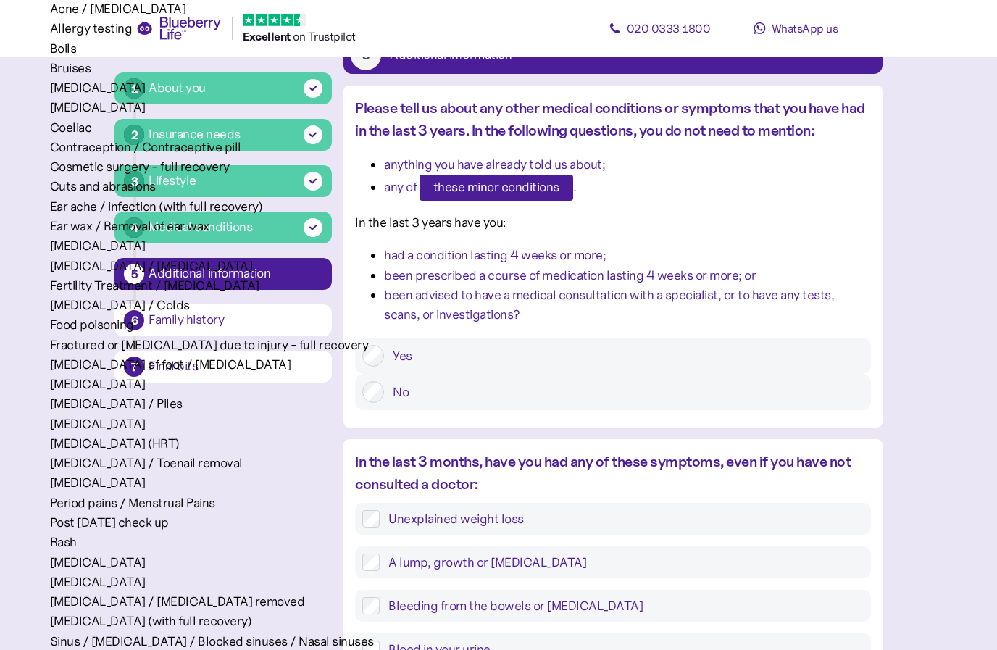
scroll to position [495, 0]
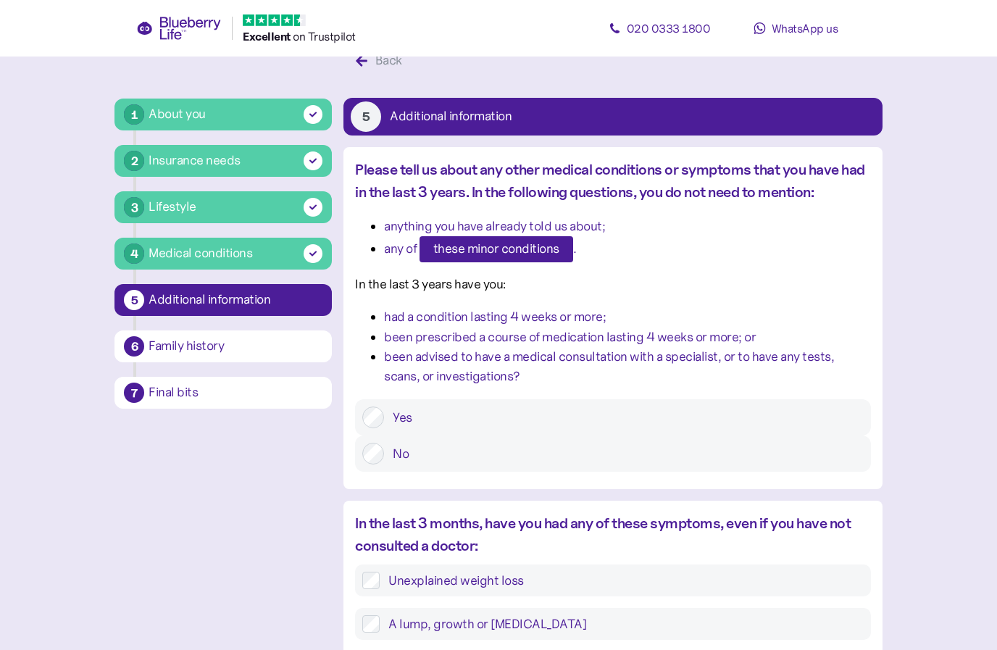
scroll to position [0, 0]
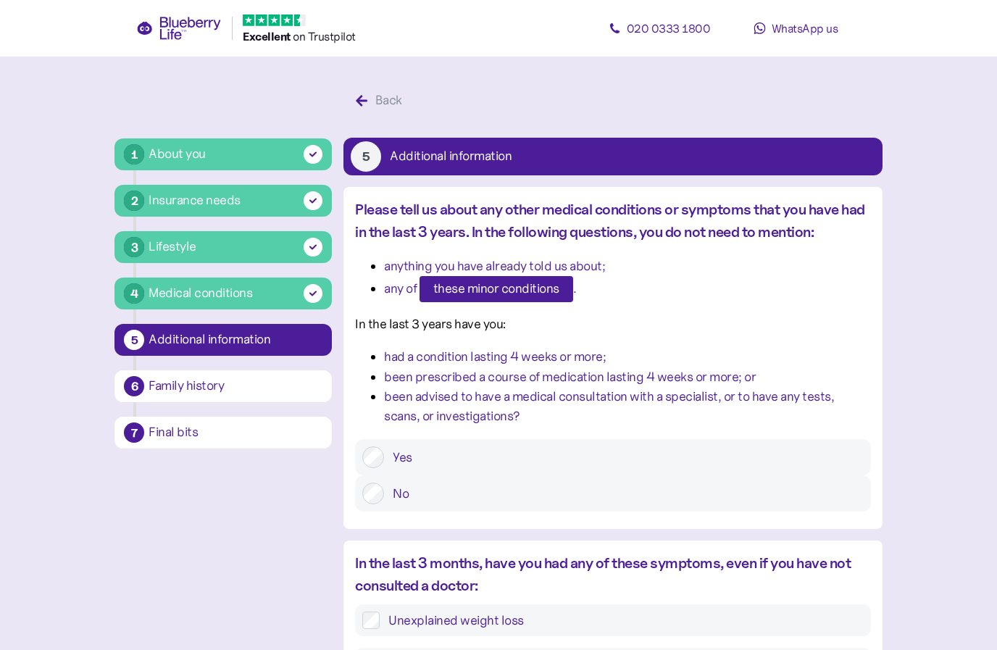
click at [379, 98] on div "Back" at bounding box center [388, 101] width 27 height 20
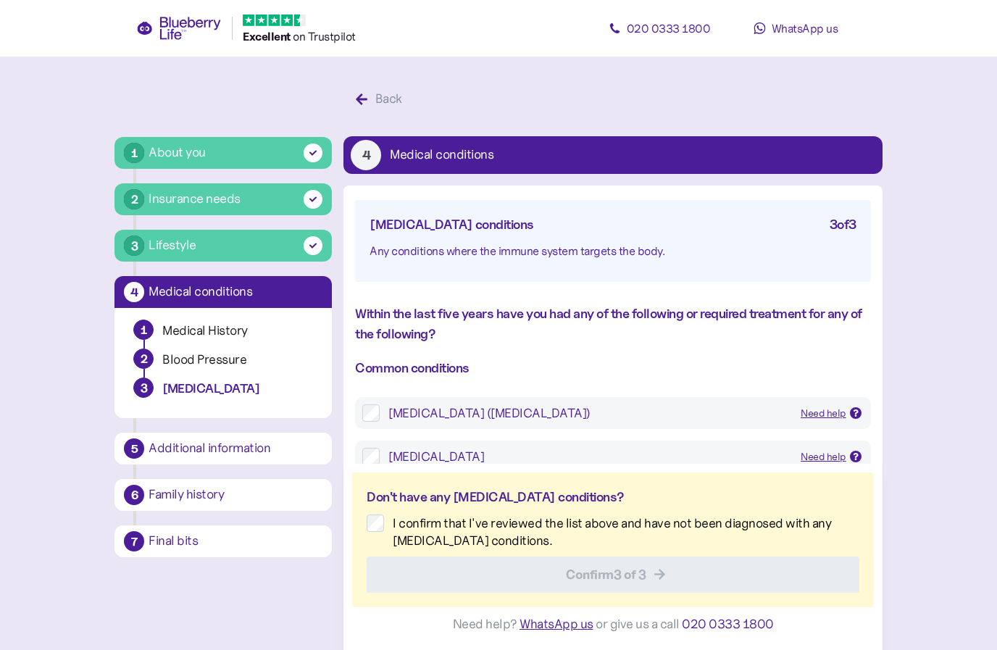
scroll to position [59, 0]
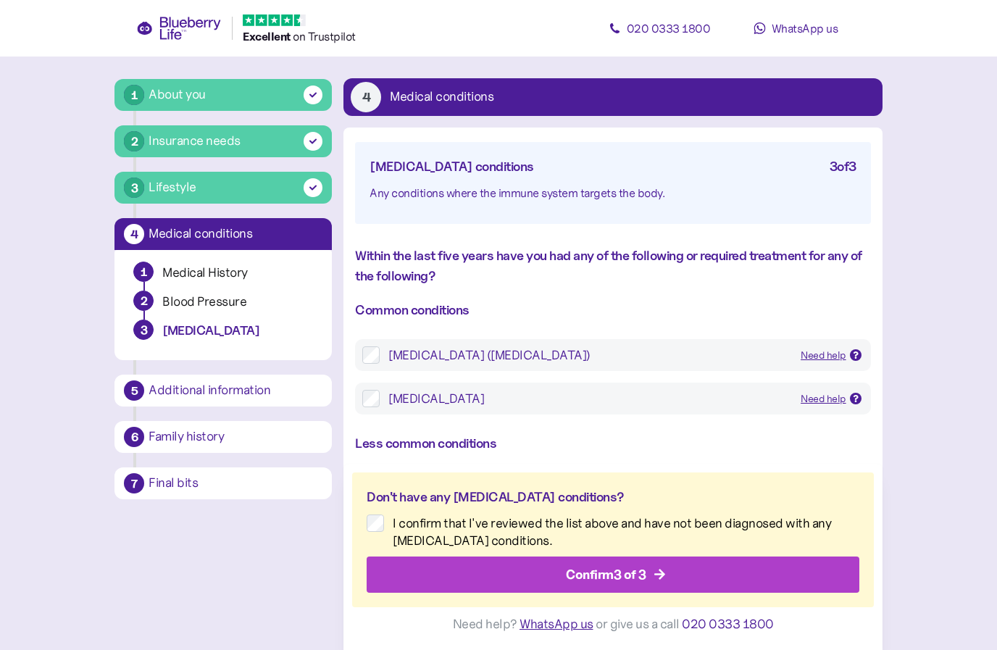
click at [632, 584] on div "Confirm 3 of 3" at bounding box center [606, 574] width 80 height 20
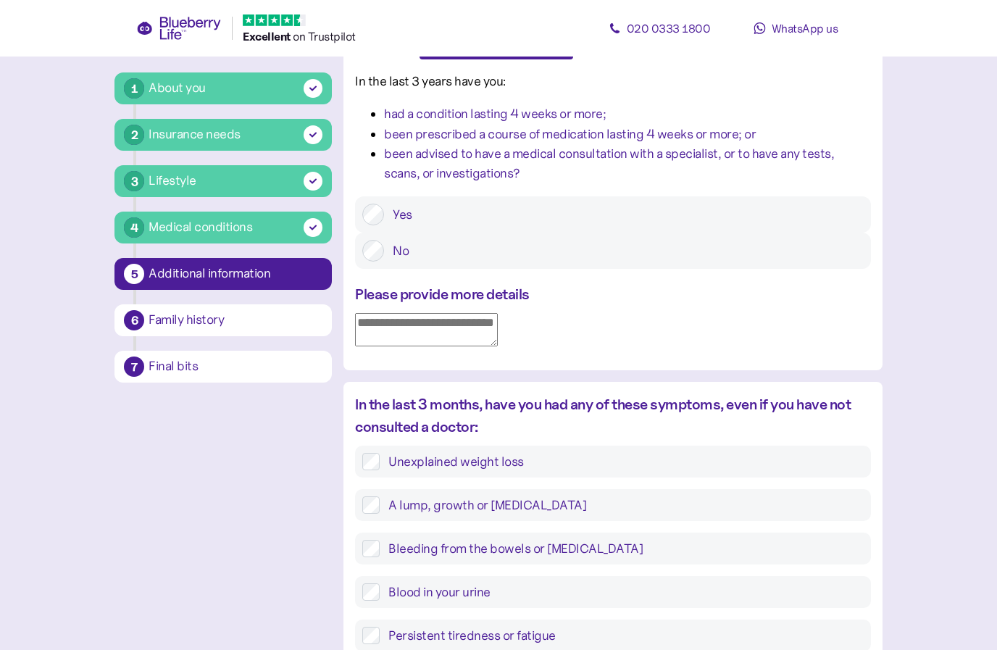
scroll to position [278, 0]
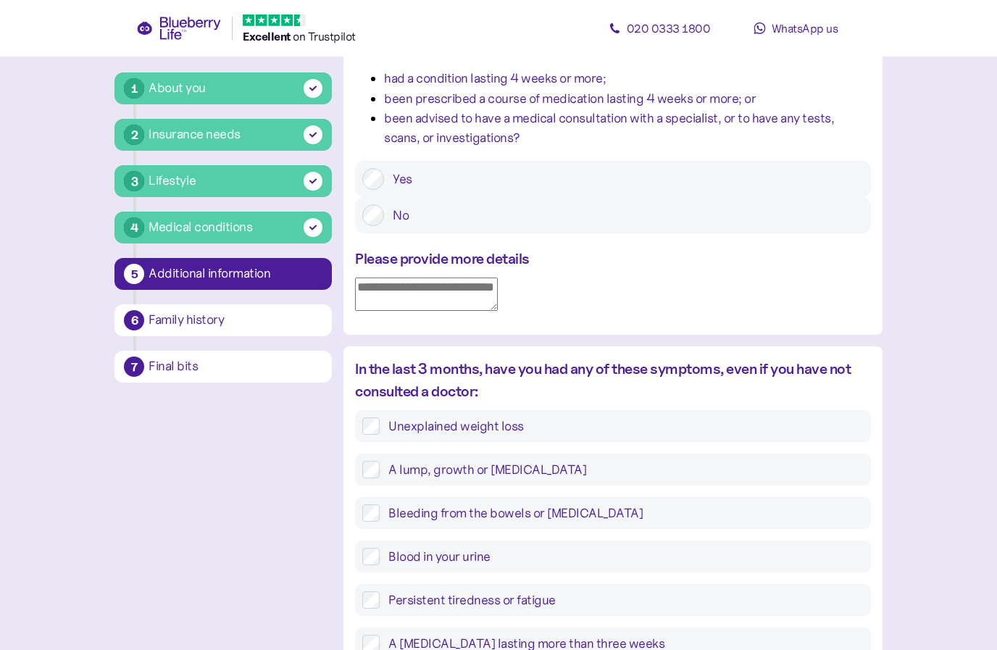
click at [498, 295] on textarea at bounding box center [426, 293] width 143 height 33
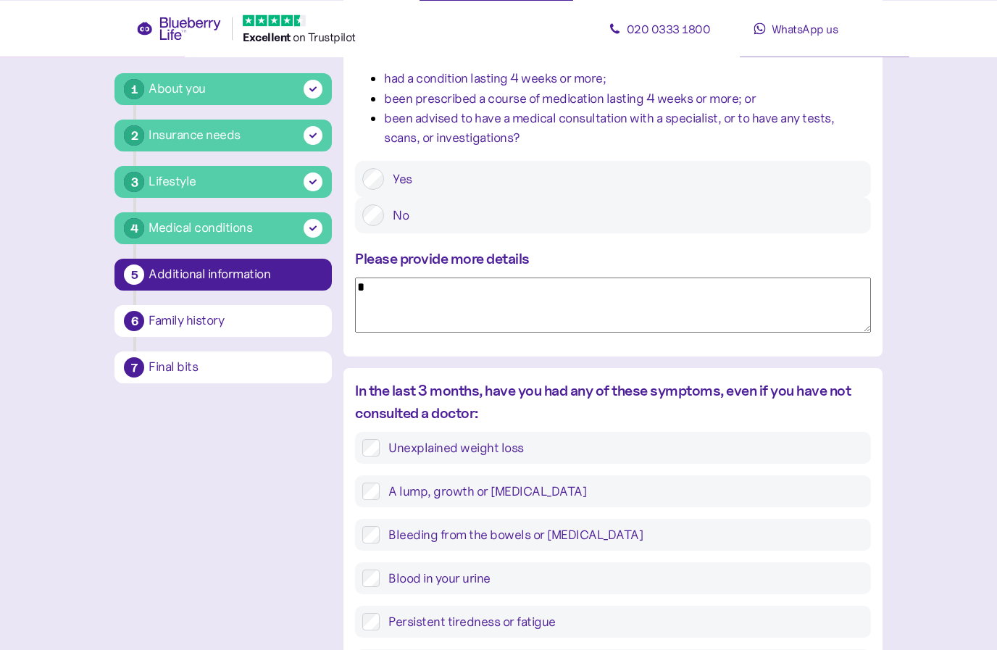
scroll to position [277, 0]
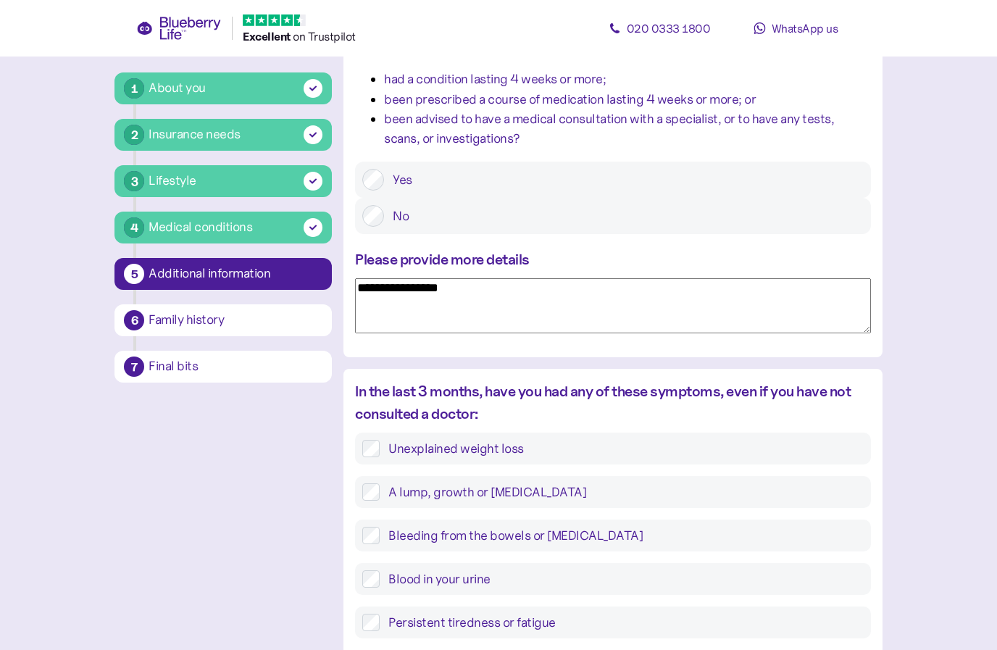
click at [409, 296] on textarea "**********" at bounding box center [612, 306] width 515 height 56
click at [414, 288] on textarea "**********" at bounding box center [612, 306] width 515 height 56
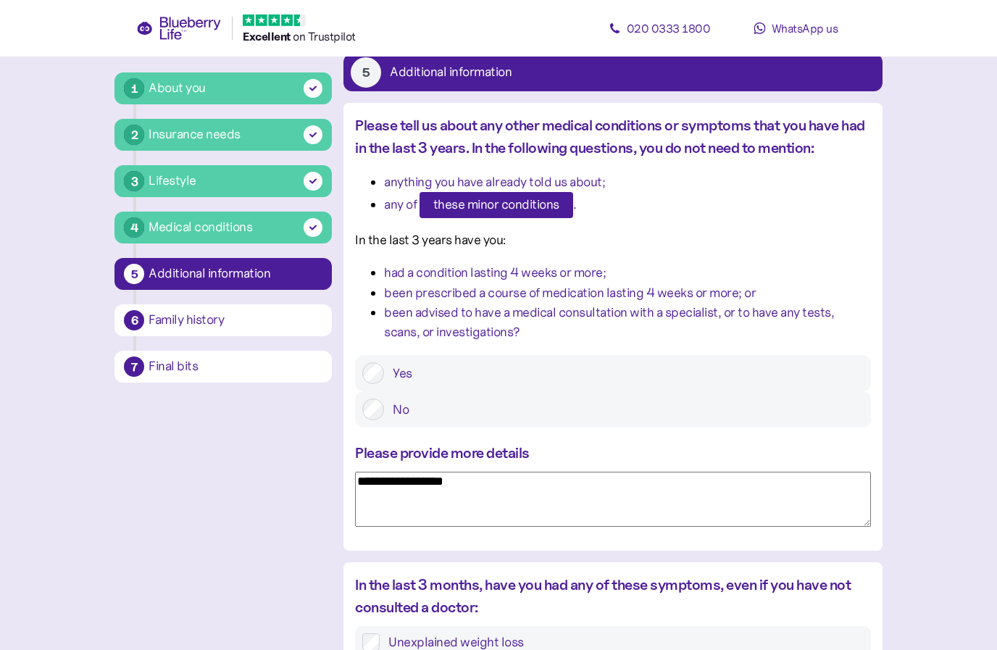
scroll to position [83, 0]
type textarea "**********"
click at [505, 206] on span "these minor conditions" at bounding box center [496, 205] width 126 height 25
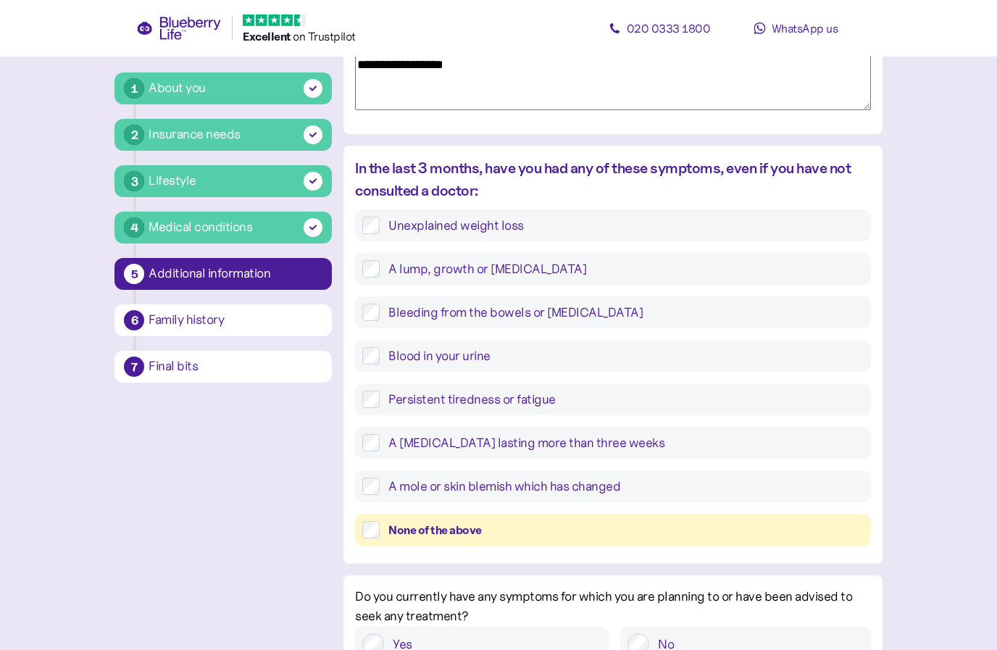
scroll to position [502, 0]
click at [461, 346] on label "Blood in your urine" at bounding box center [621, 354] width 483 height 17
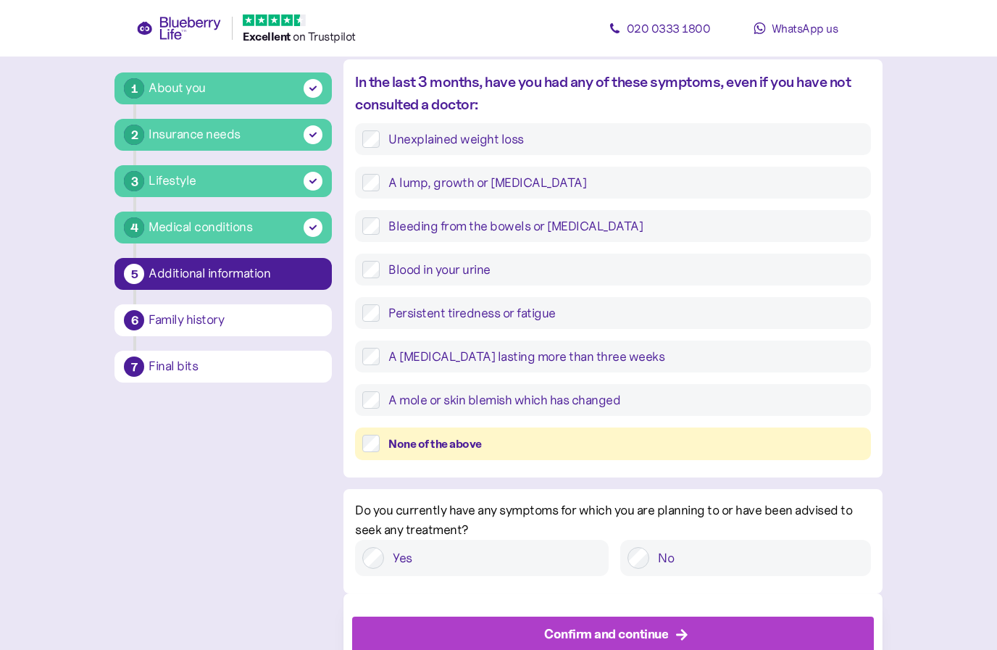
scroll to position [586, 0]
click at [652, 569] on label "No" at bounding box center [756, 559] width 214 height 22
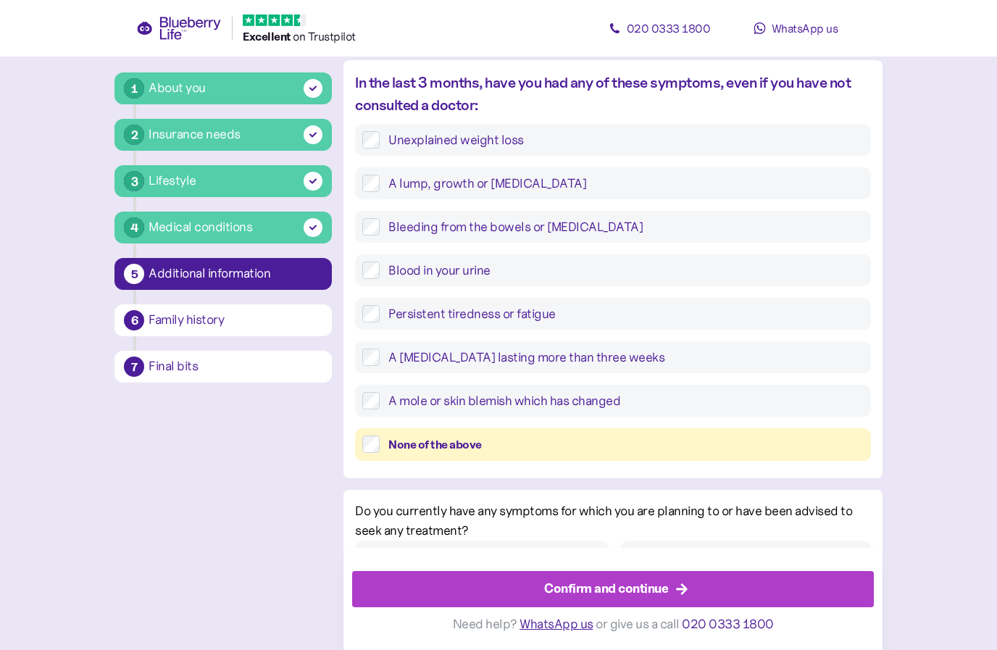
scroll to position [585, 0]
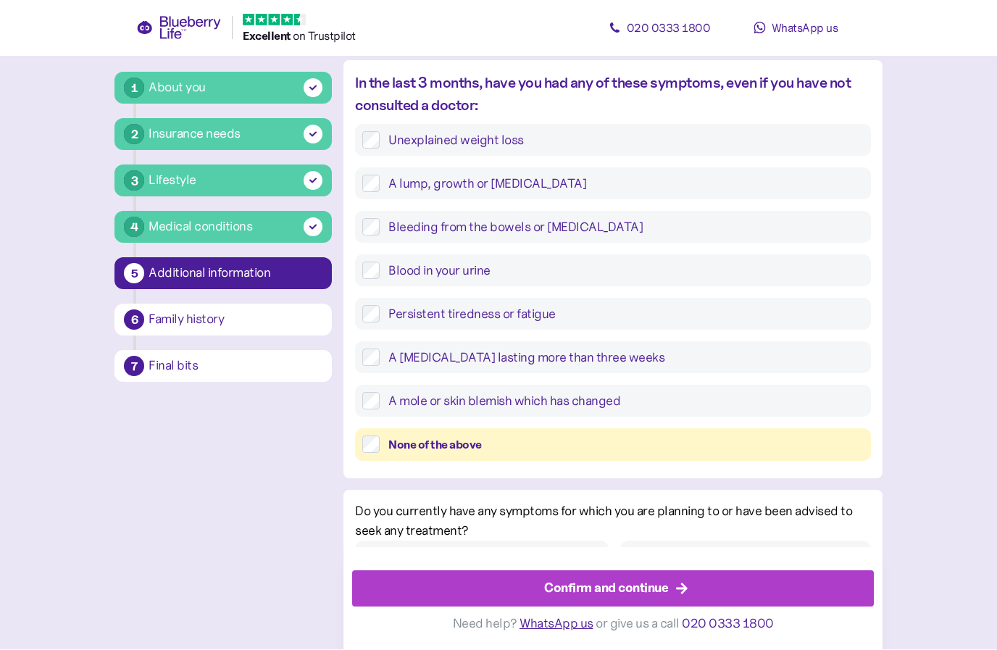
click at [657, 598] on div "Confirm and continue" at bounding box center [606, 589] width 124 height 20
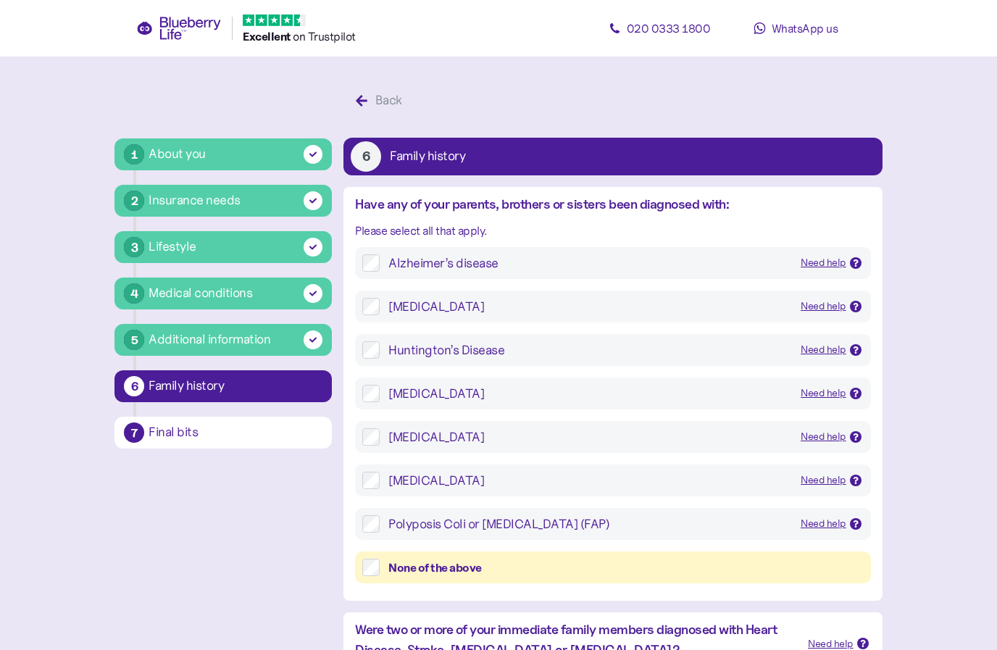
click at [859, 308] on div at bounding box center [856, 307] width 12 height 12
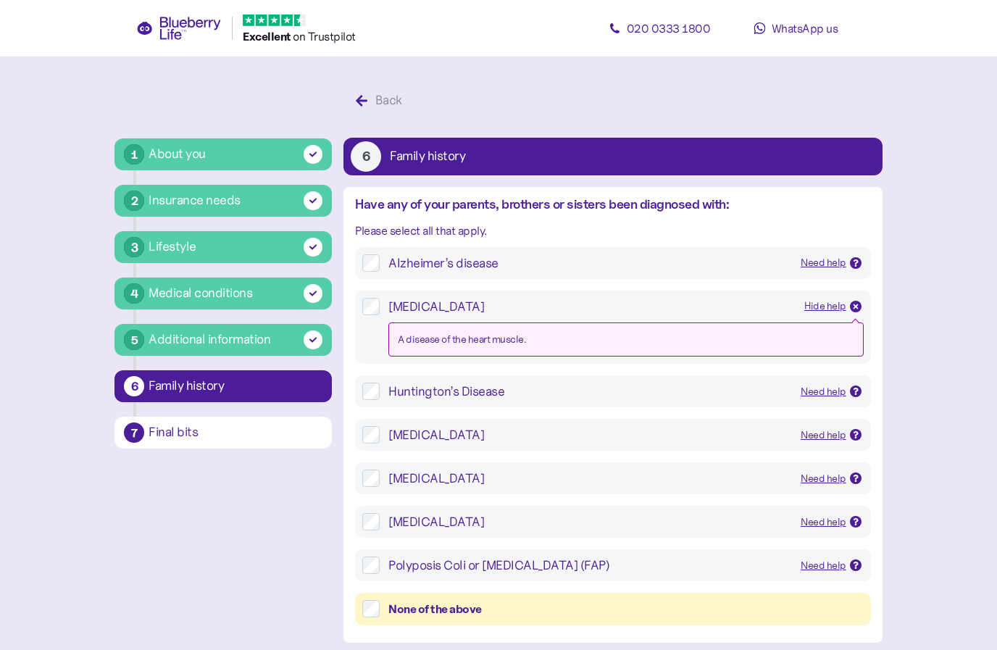
click at [939, 307] on main "1 About you 2 Insurance needs 3 Lifestyle 4 Medical conditions 5 Additional inf…" at bounding box center [498, 558] width 997 height 1116
click at [857, 306] on icon at bounding box center [855, 306] width 7 height 7
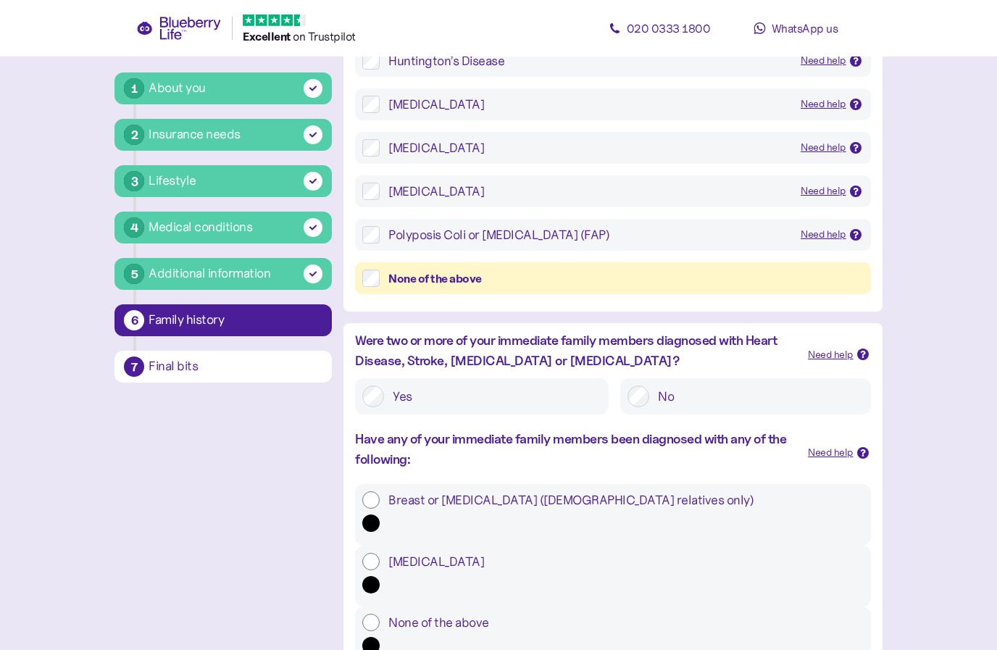
scroll to position [288, 0]
click at [359, 607] on div "None of the above" at bounding box center [612, 638] width 515 height 62
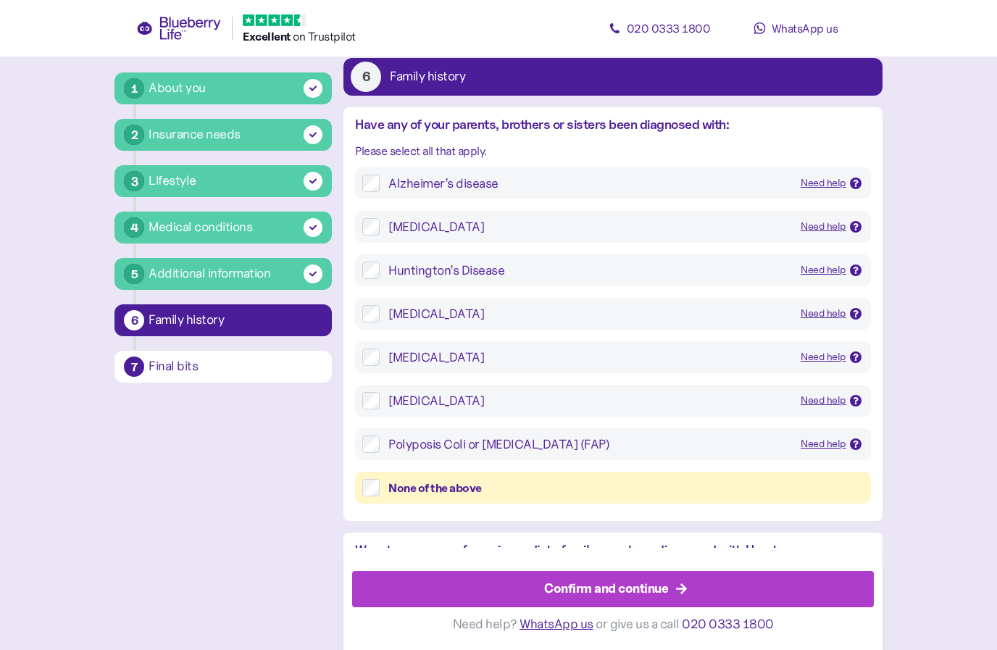
scroll to position [0, 0]
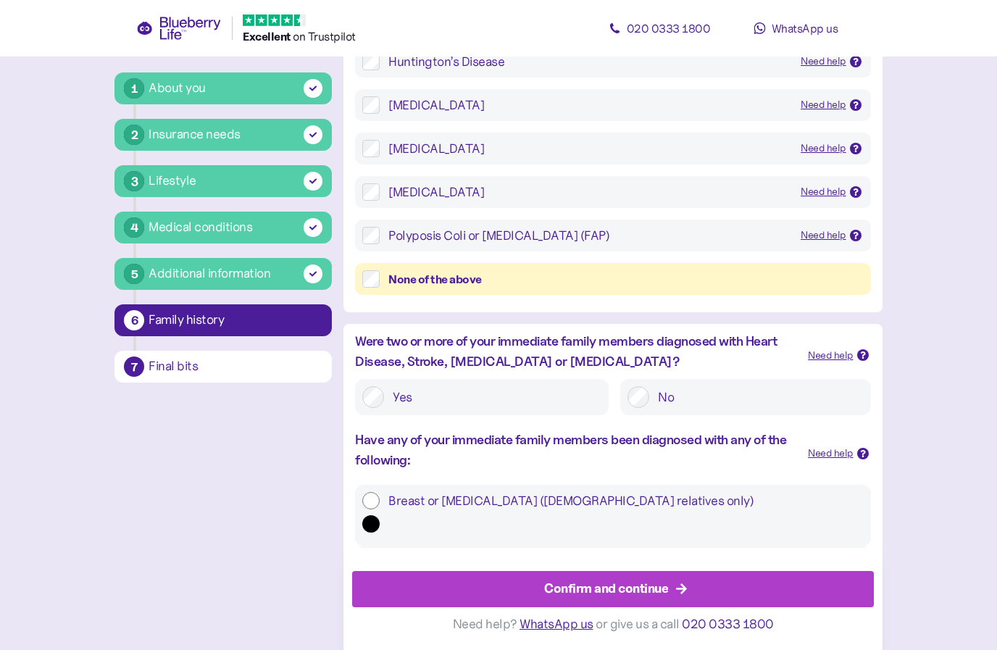
click at [638, 598] on div "Confirm and continue" at bounding box center [606, 589] width 124 height 20
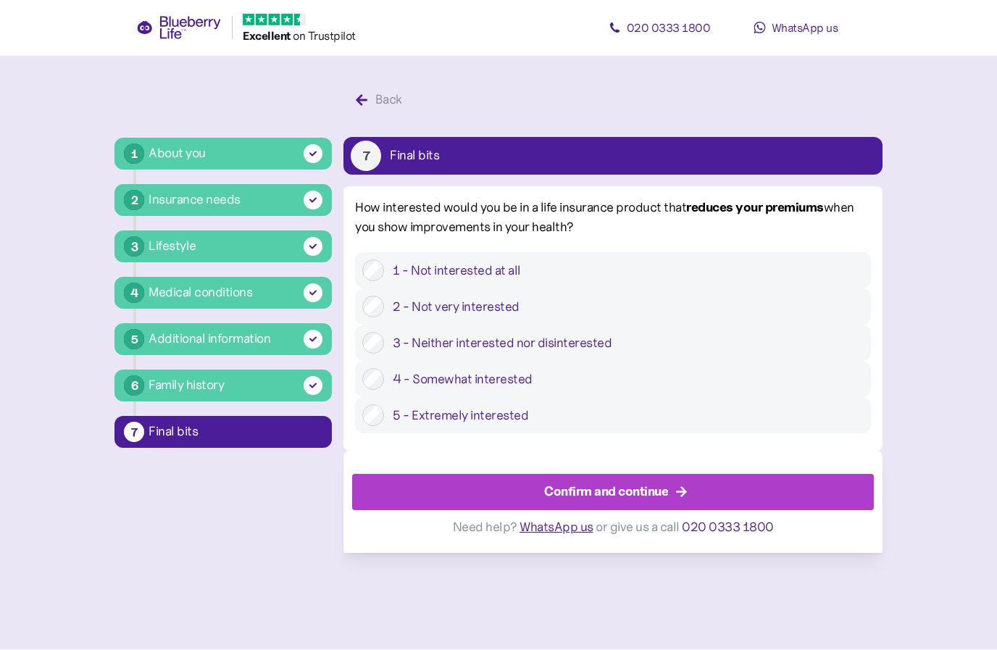
click at [485, 354] on label "3 - Neither interested nor disinterested" at bounding box center [623, 344] width 479 height 22
click at [634, 502] on div "Confirm and continue" at bounding box center [606, 493] width 124 height 20
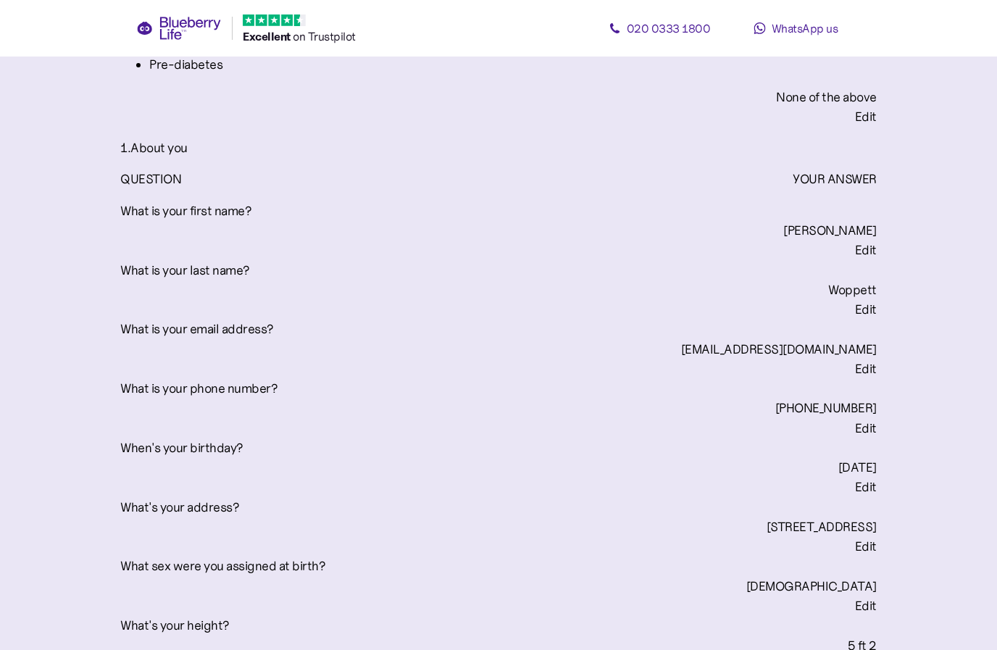
scroll to position [457, 0]
